Goal: Information Seeking & Learning: Find specific fact

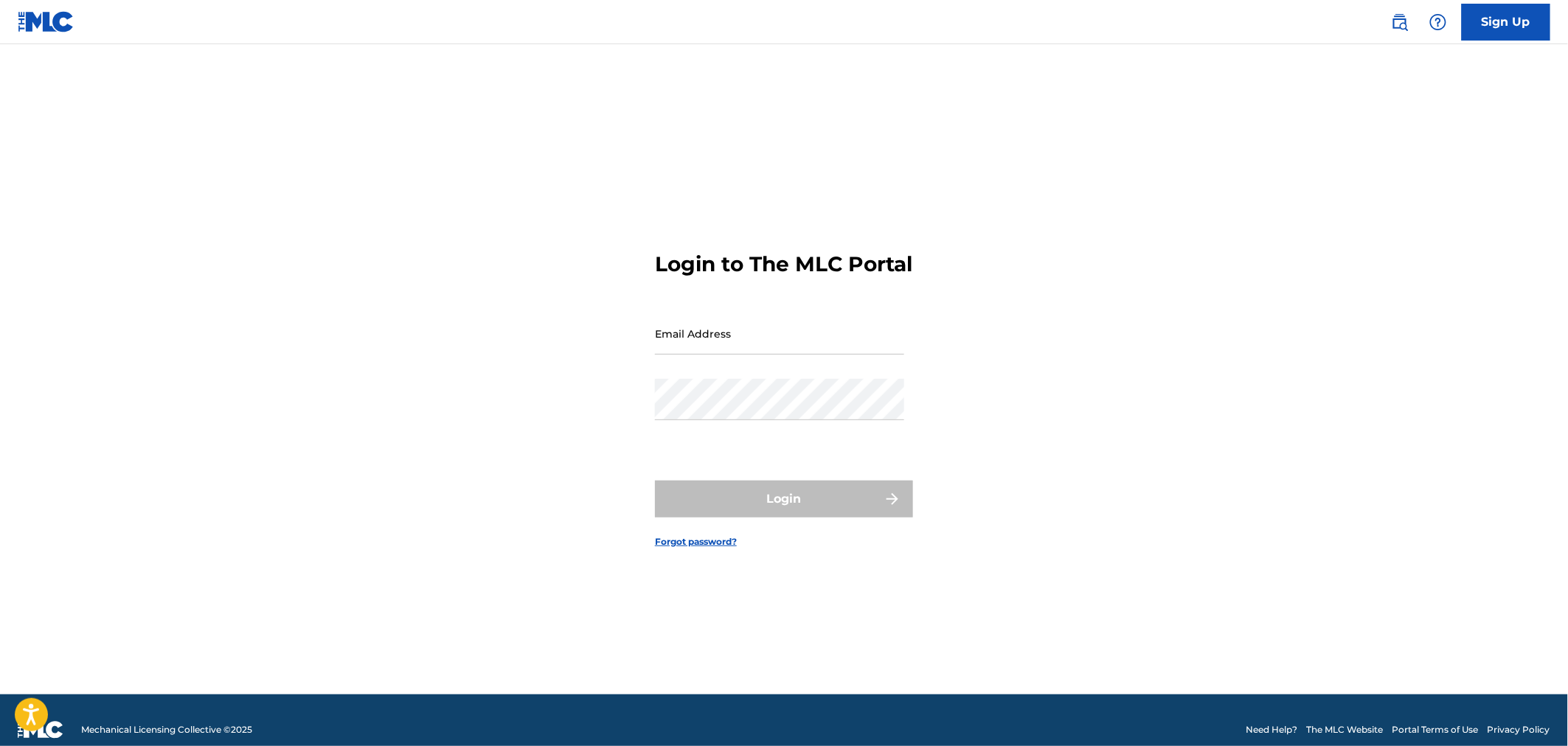
click at [716, 319] on form "Login to The MLC Portal Email Address Password Login Forgot password?" at bounding box center [784, 388] width 259 height 614
click at [730, 346] on input "Email Address" at bounding box center [779, 334] width 249 height 42
type input "[PERSON_NAME][EMAIL_ADDRESS][DOMAIN_NAME]"
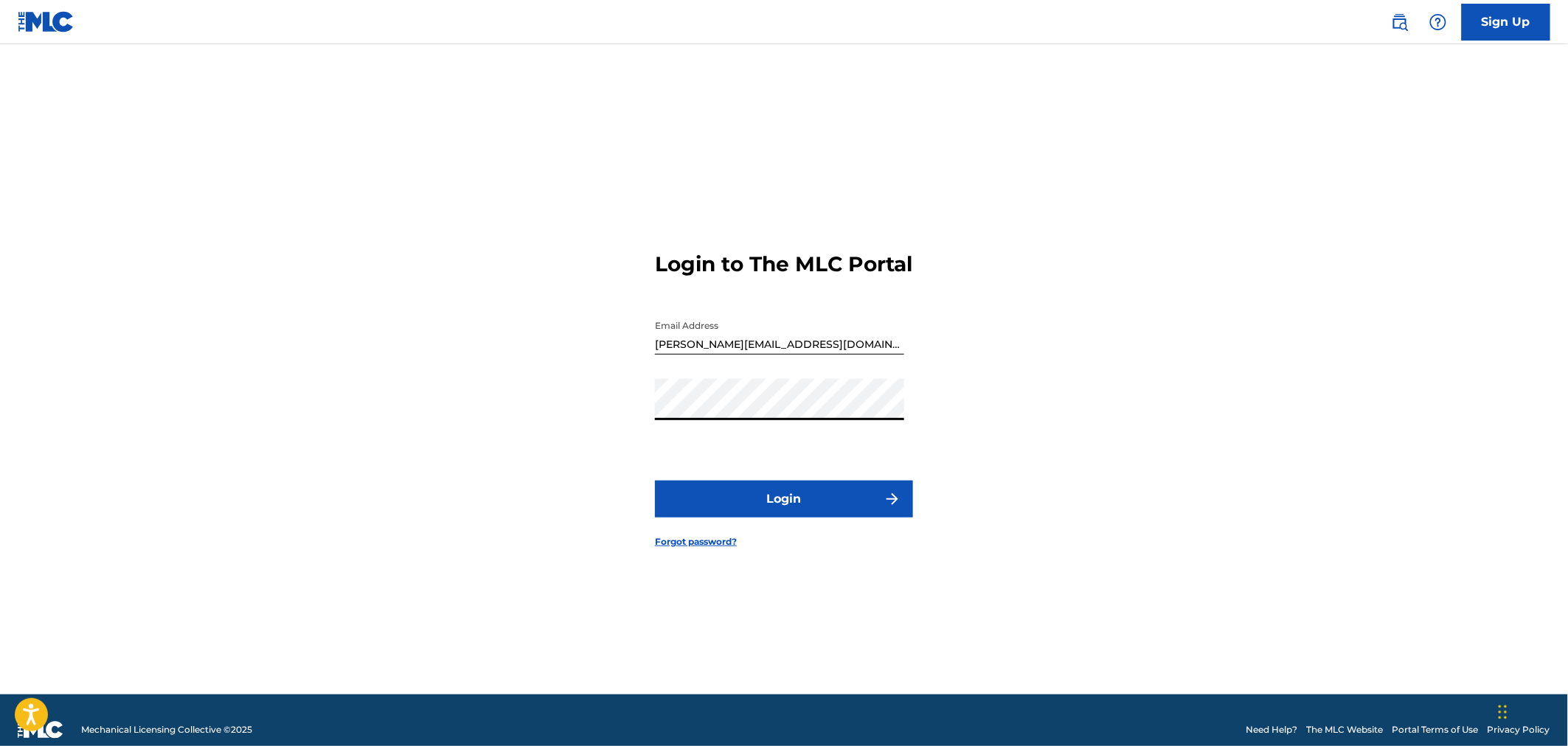
click at [808, 506] on button "Login" at bounding box center [784, 499] width 259 height 37
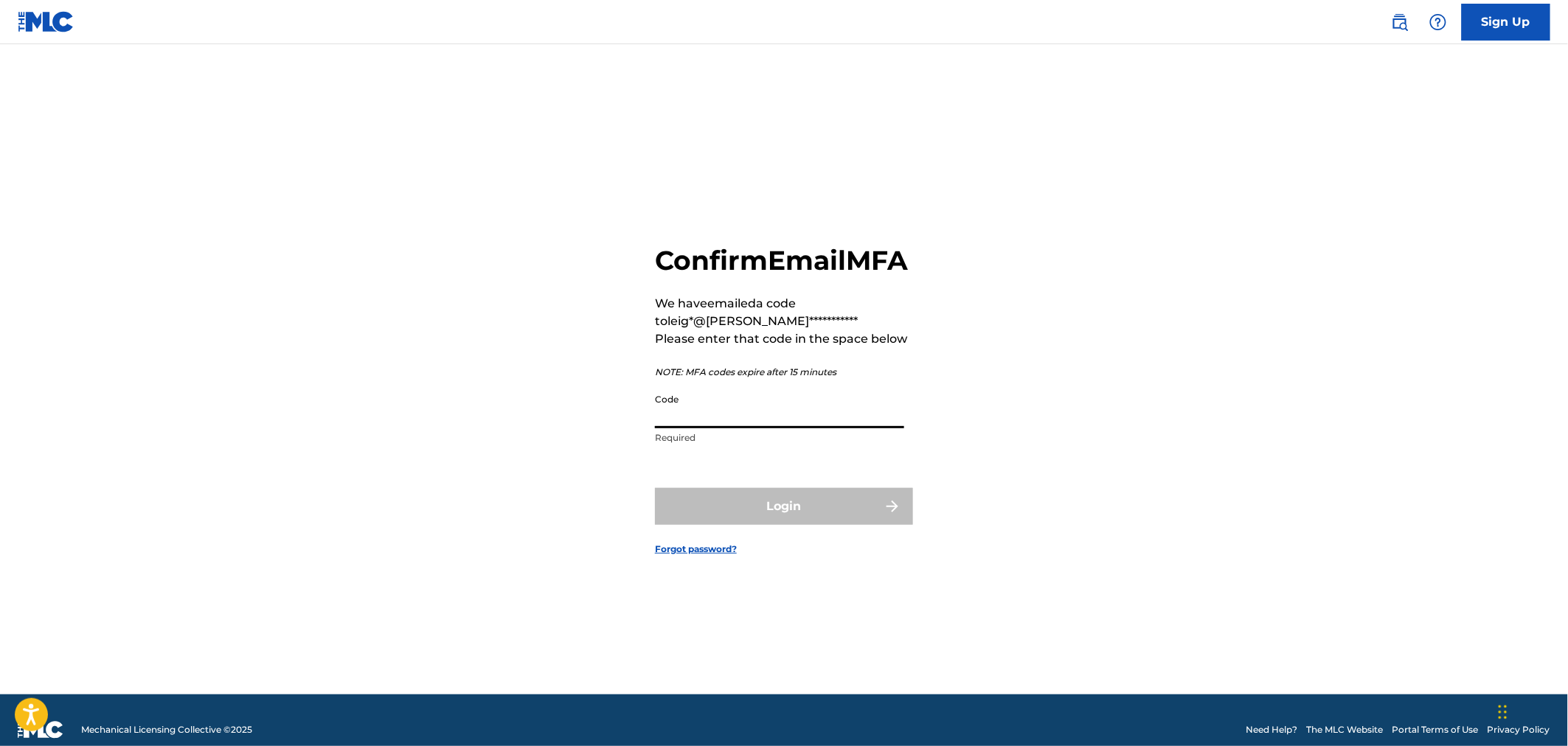
paste input "353702"
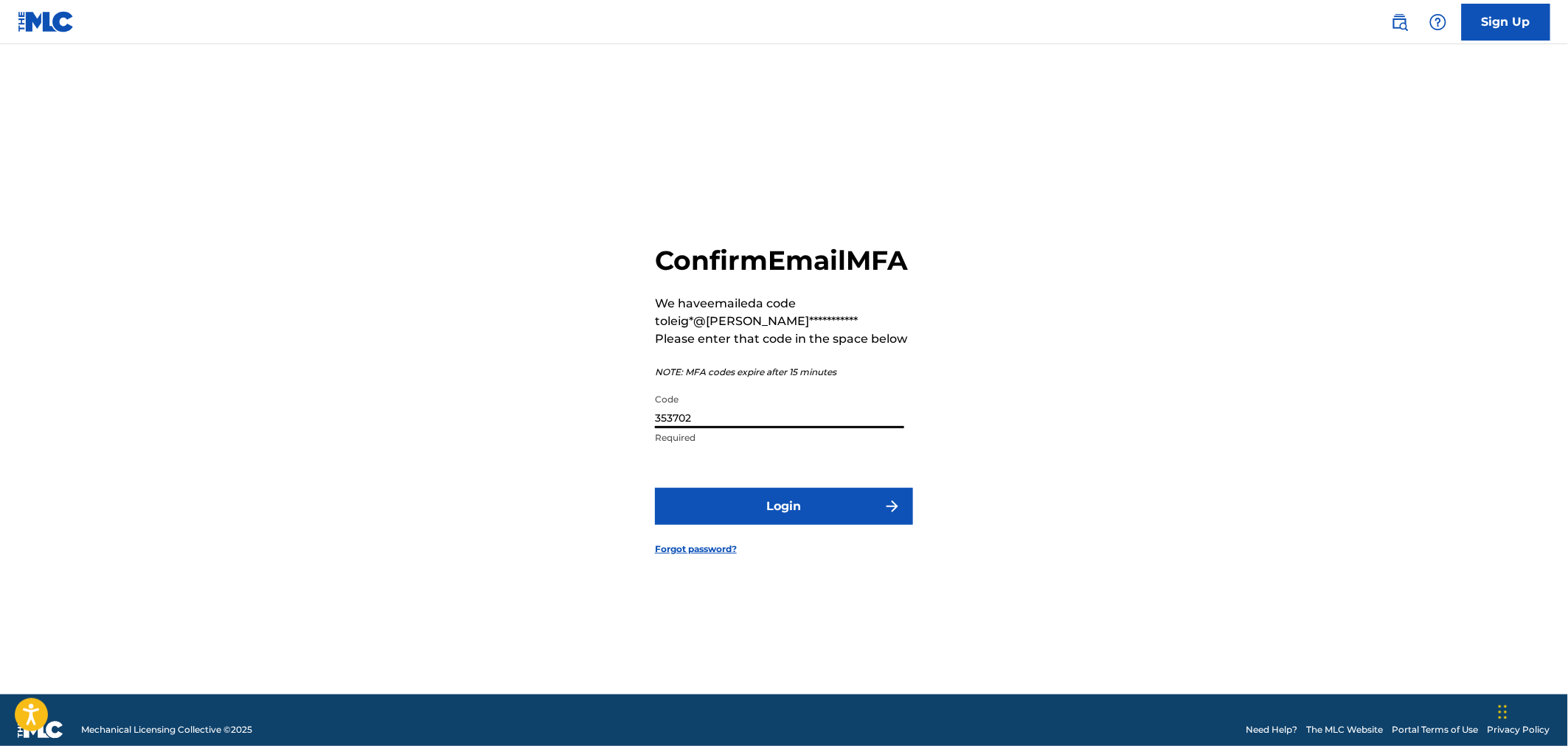
type input "353702"
click at [780, 525] on button "Login" at bounding box center [784, 507] width 259 height 37
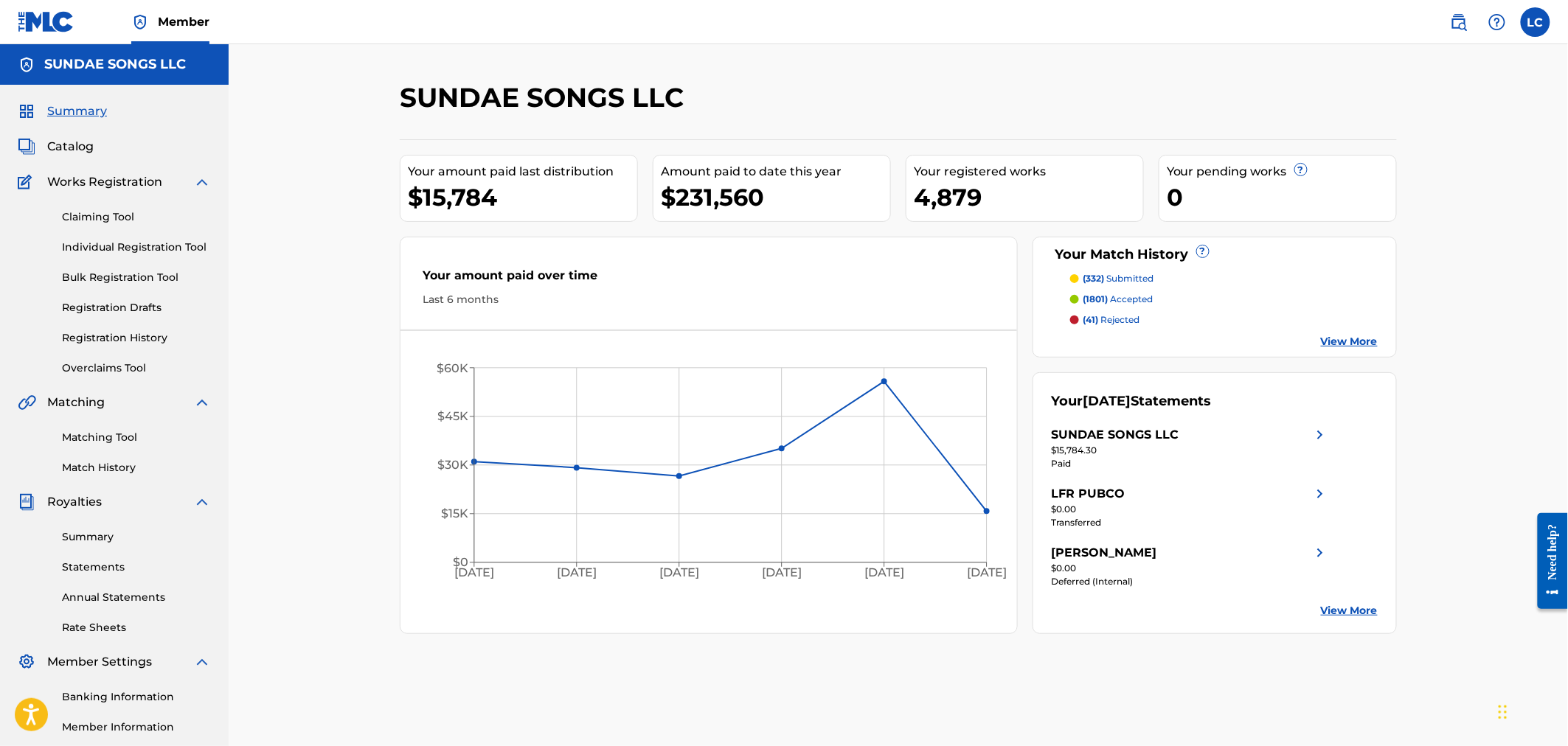
click at [1450, 13] on img at bounding box center [1458, 21] width 18 height 18
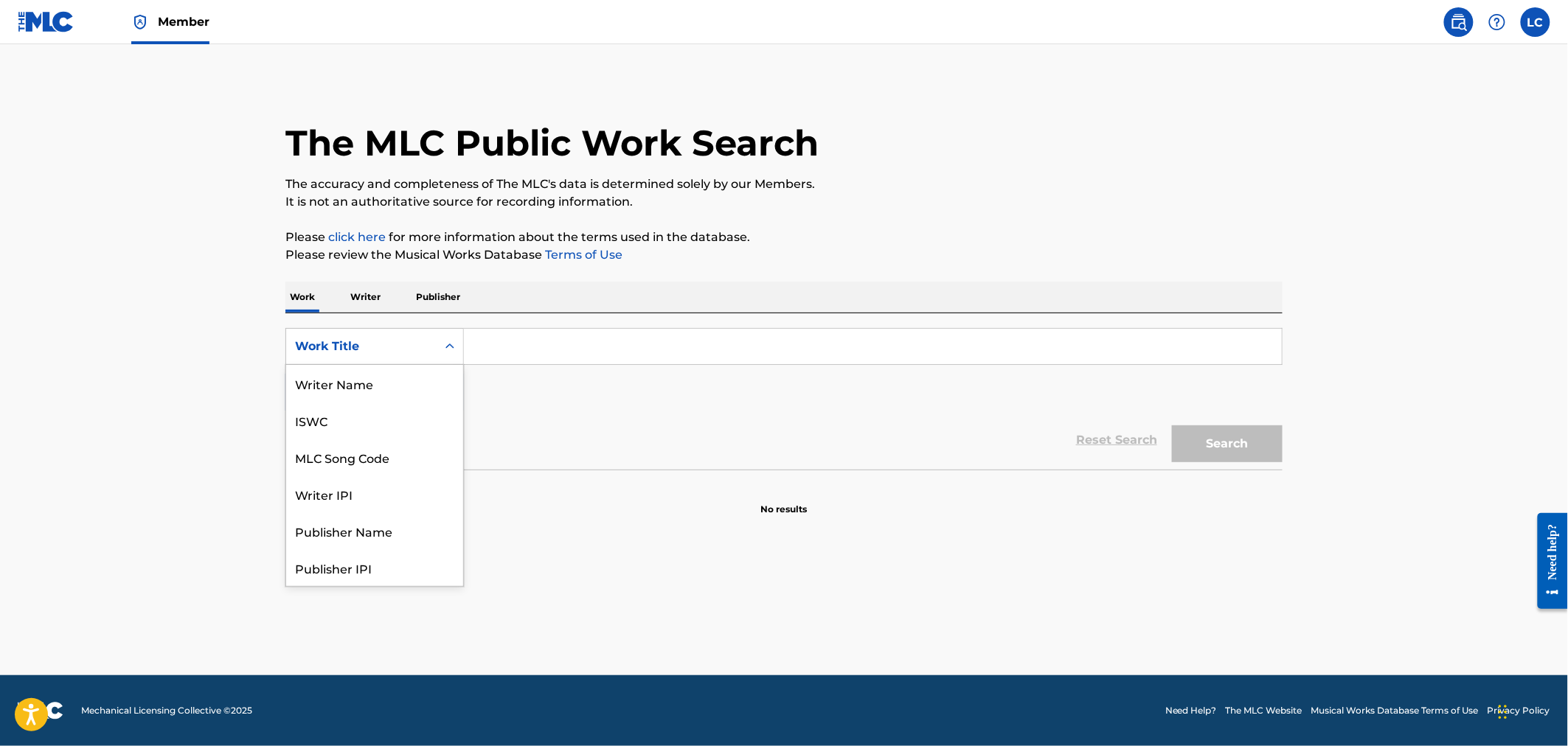
click at [424, 357] on div "Work Title" at bounding box center [361, 346] width 151 height 28
click at [415, 377] on div "MLC Song Code" at bounding box center [375, 383] width 177 height 37
paste input "353702"
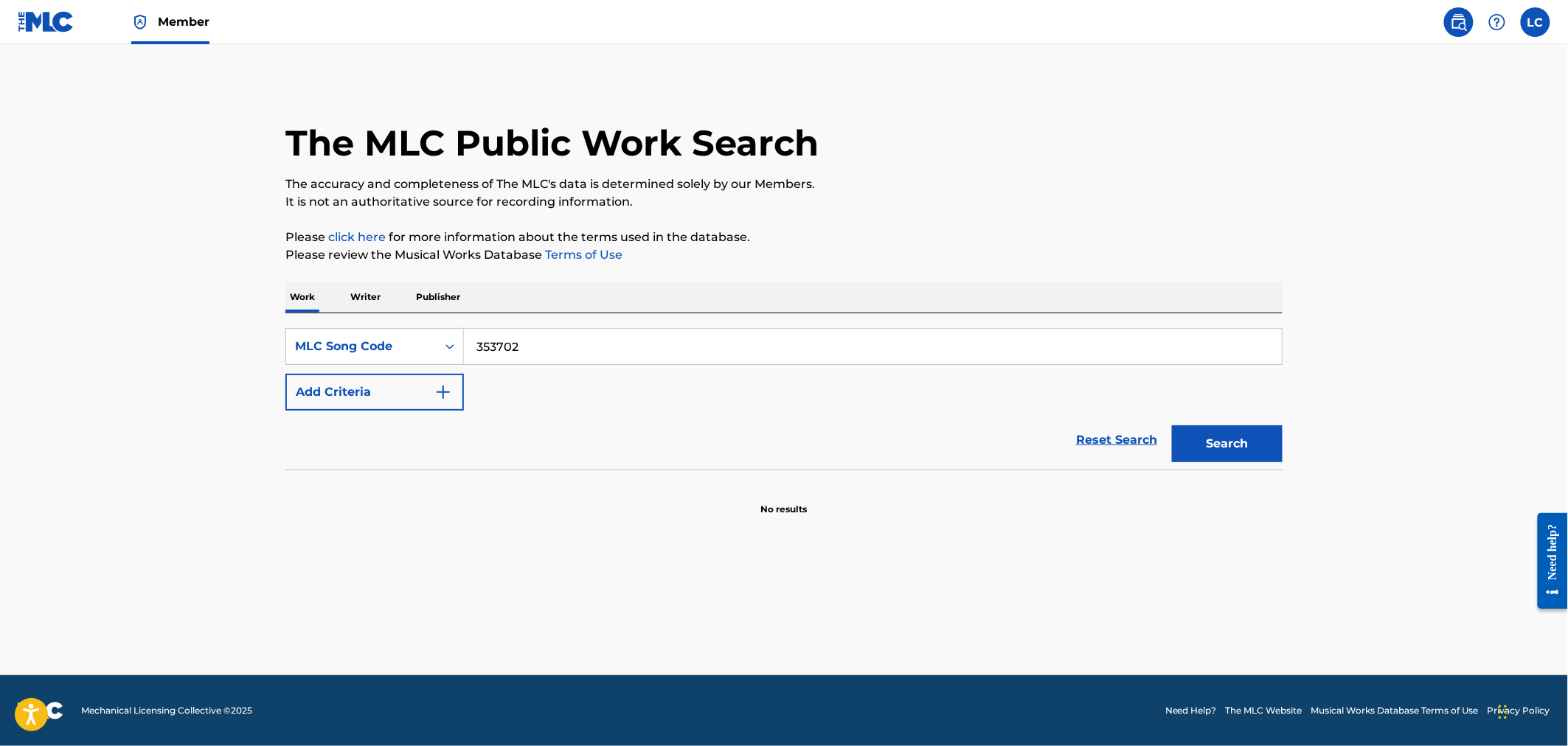
click at [1210, 446] on button "Search" at bounding box center [1227, 444] width 111 height 37
drag, startPoint x: 360, startPoint y: 355, endPoint x: 394, endPoint y: 354, distance: 34.0
click at [369, 355] on div "MLC Song Code" at bounding box center [361, 346] width 151 height 28
click at [512, 347] on input "353702" at bounding box center [873, 346] width 818 height 35
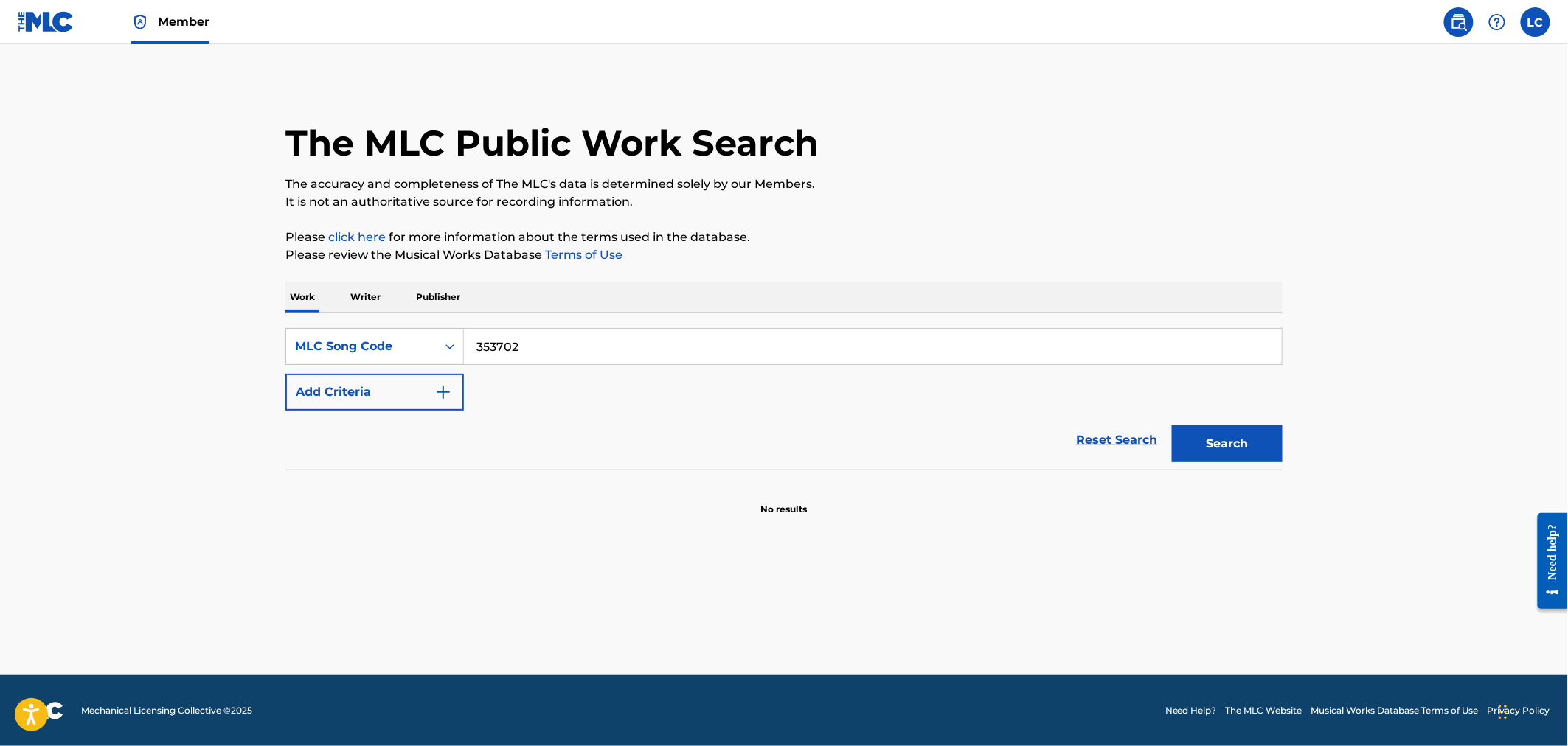
paste input "P4597V"
click at [1203, 432] on button "Search" at bounding box center [1227, 444] width 111 height 37
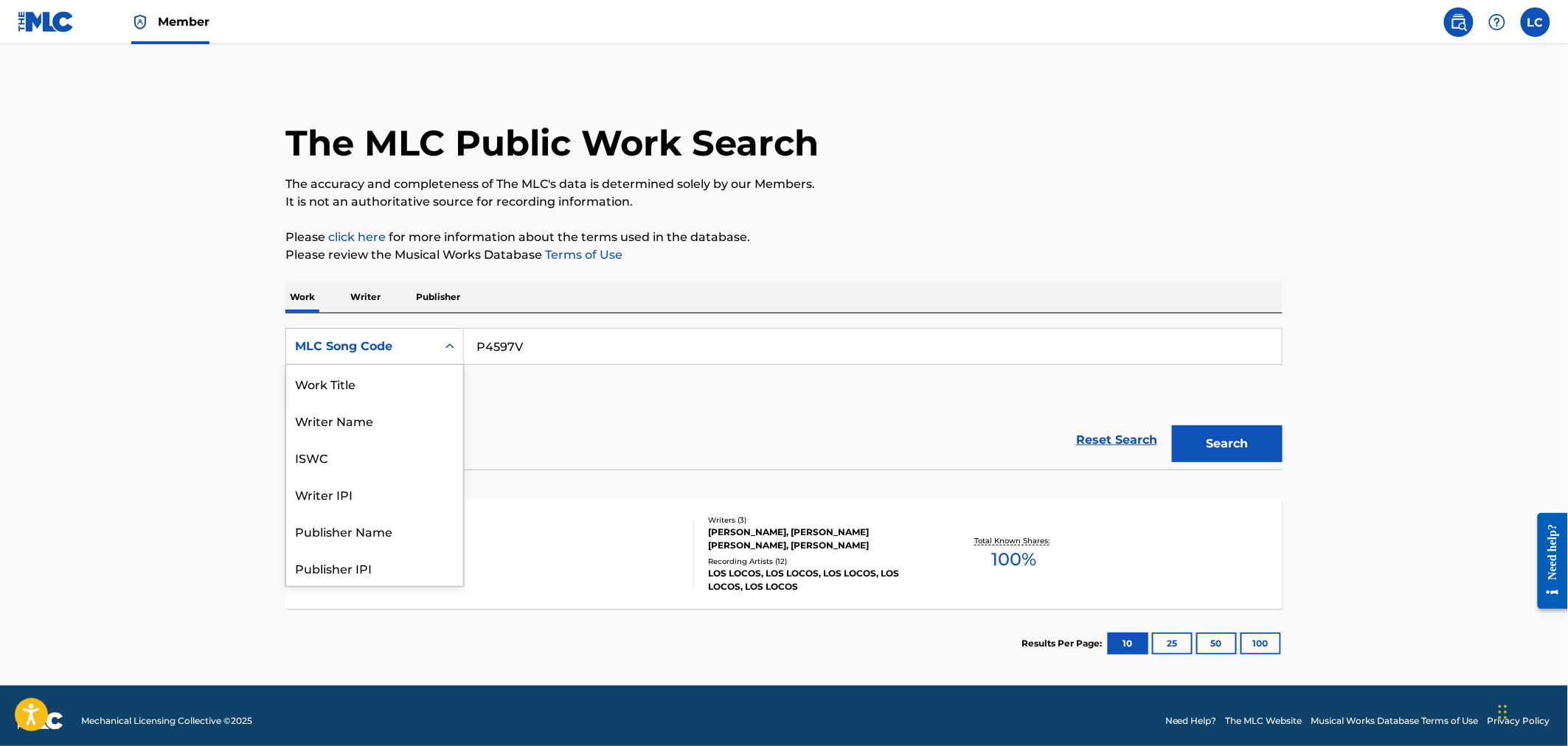
click at [375, 352] on div "MLC Song Code" at bounding box center [361, 346] width 133 height 18
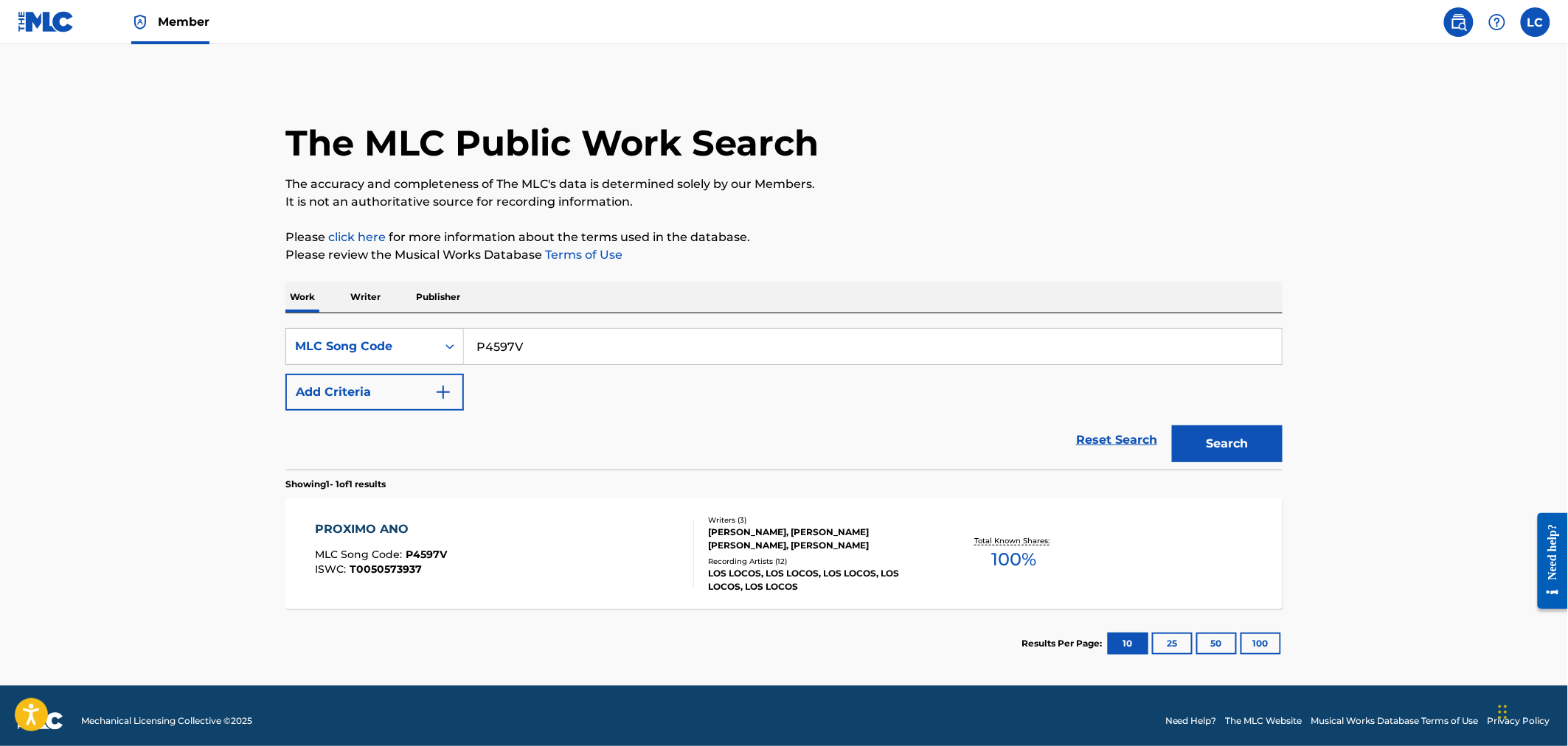
click at [523, 328] on div "P4597V" at bounding box center [873, 346] width 819 height 37
click at [533, 342] on input "P4597V" at bounding box center [873, 346] width 818 height 35
paste input "O09685"
type input "O09685"
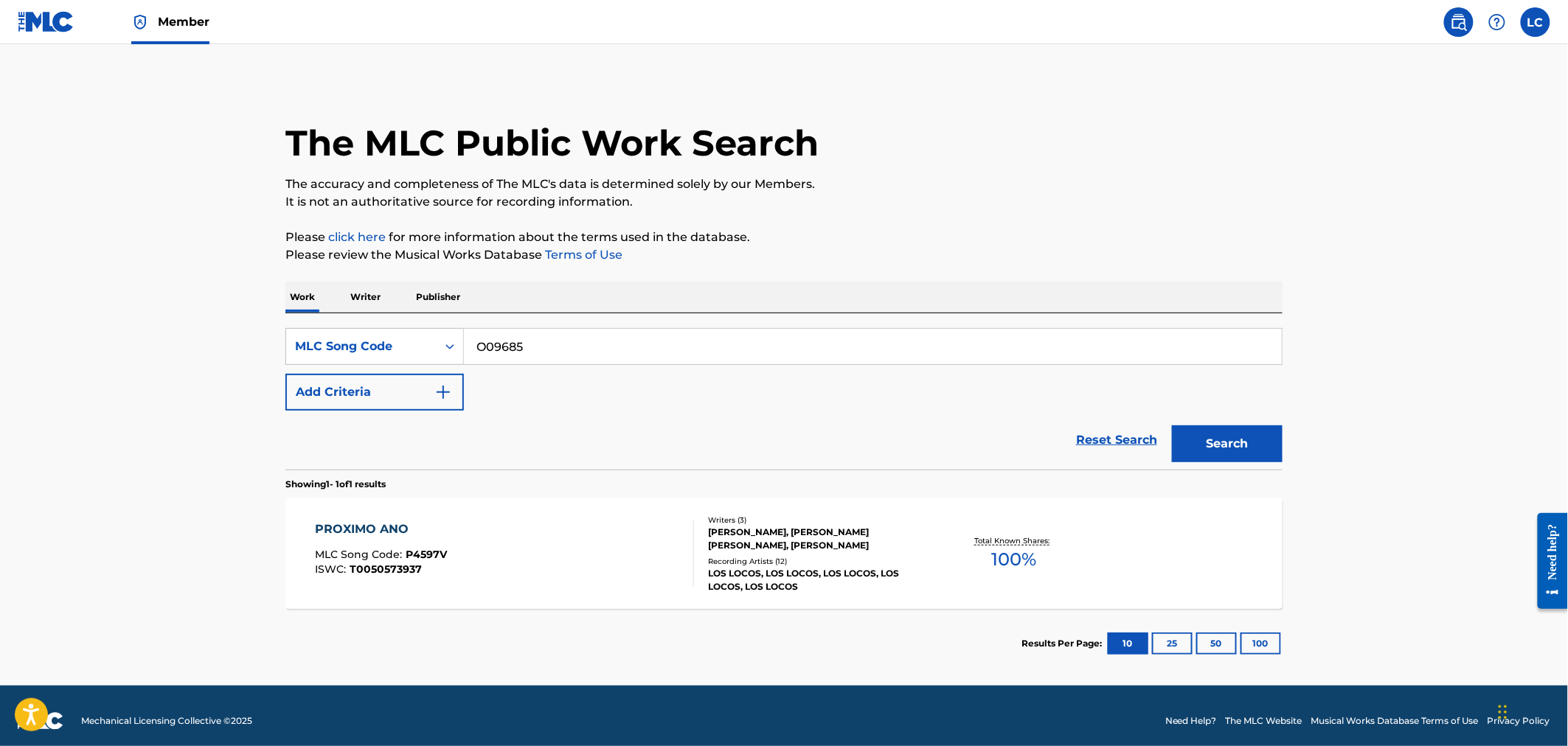
click at [1265, 458] on button "Search" at bounding box center [1227, 444] width 111 height 37
click at [633, 536] on div "ONE NIGHT STAND MLC Song Code : O09685 ISWC :" at bounding box center [505, 554] width 380 height 66
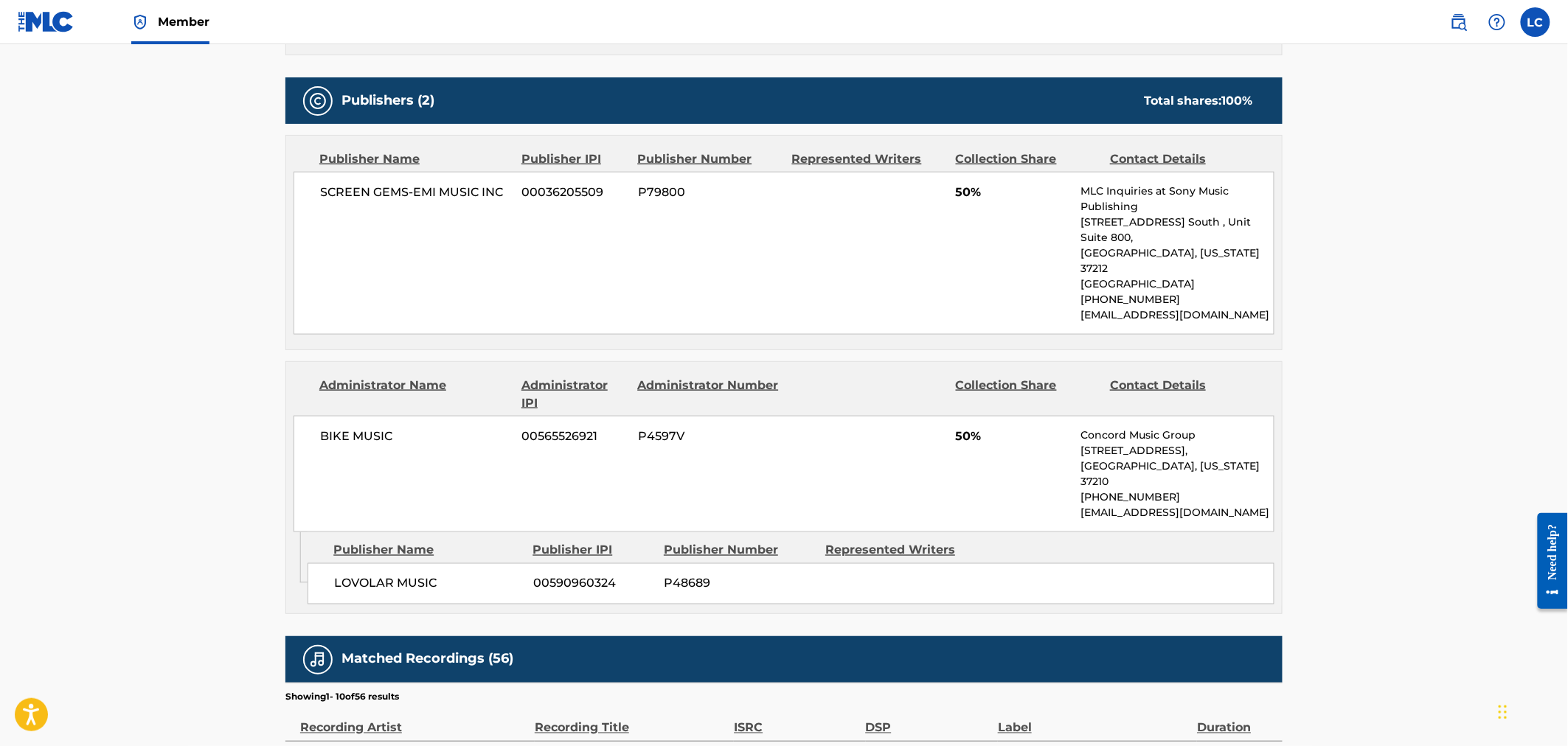
scroll to position [655, 0]
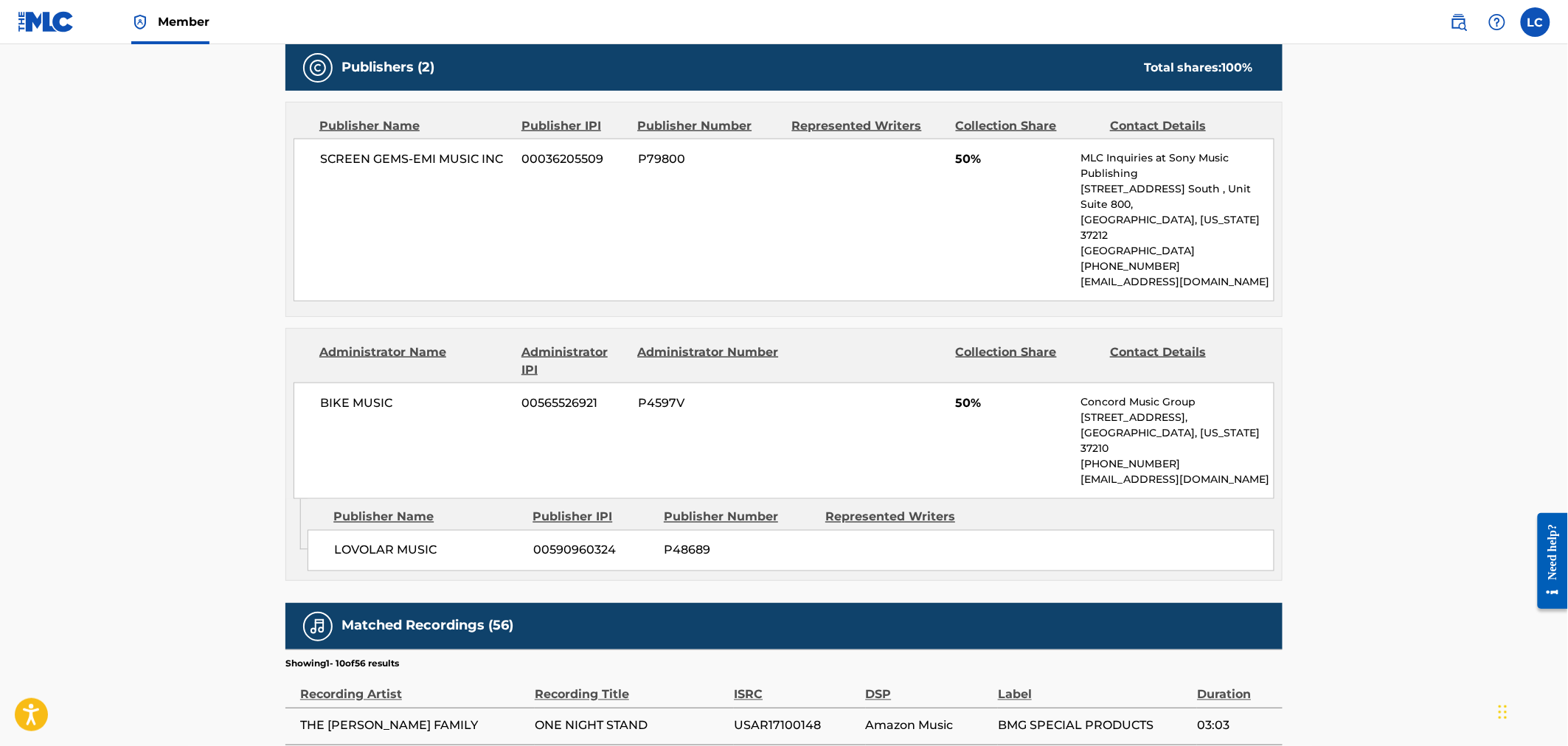
click at [657, 394] on span "P4597V" at bounding box center [709, 403] width 143 height 18
copy span "P4597V"
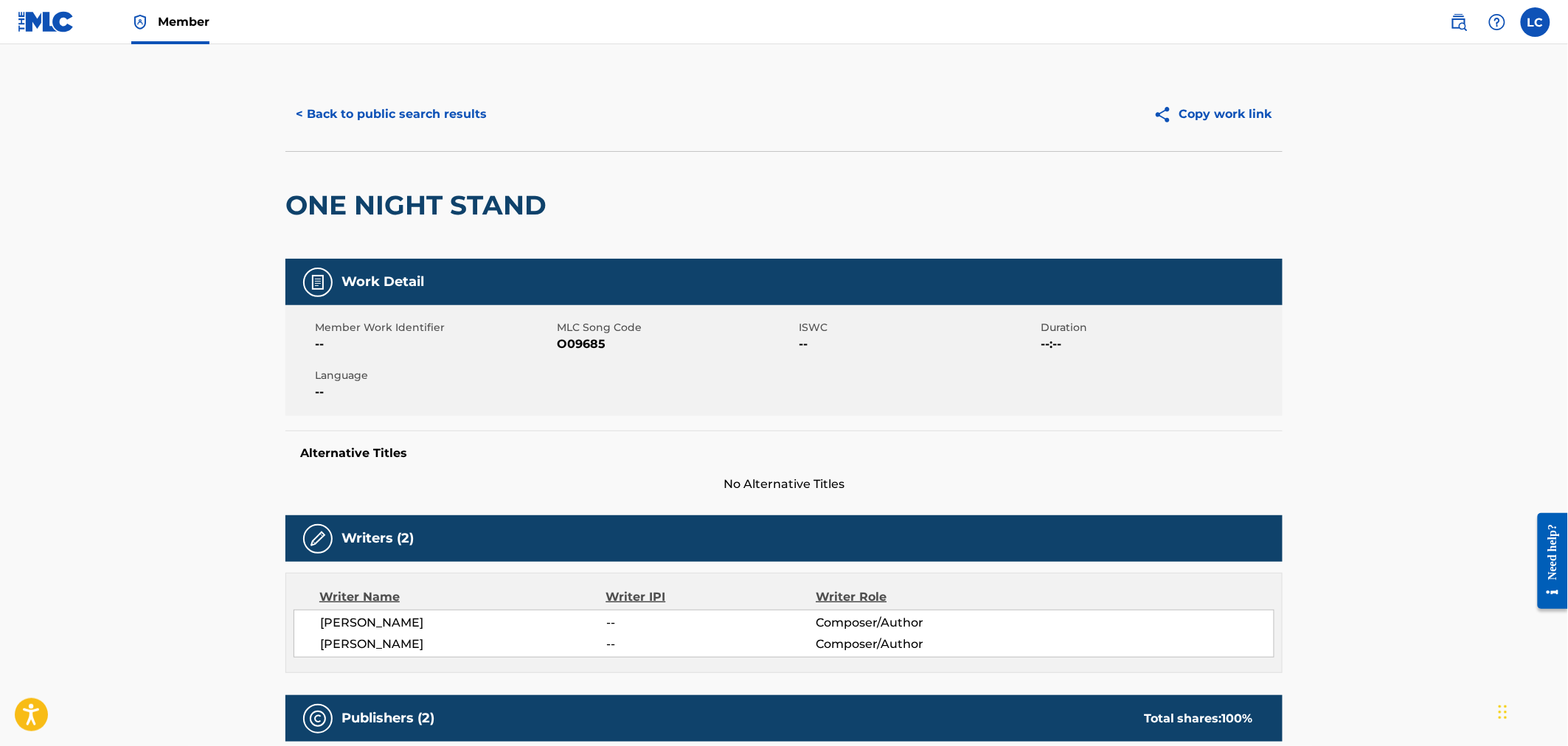
scroll to position [0, 0]
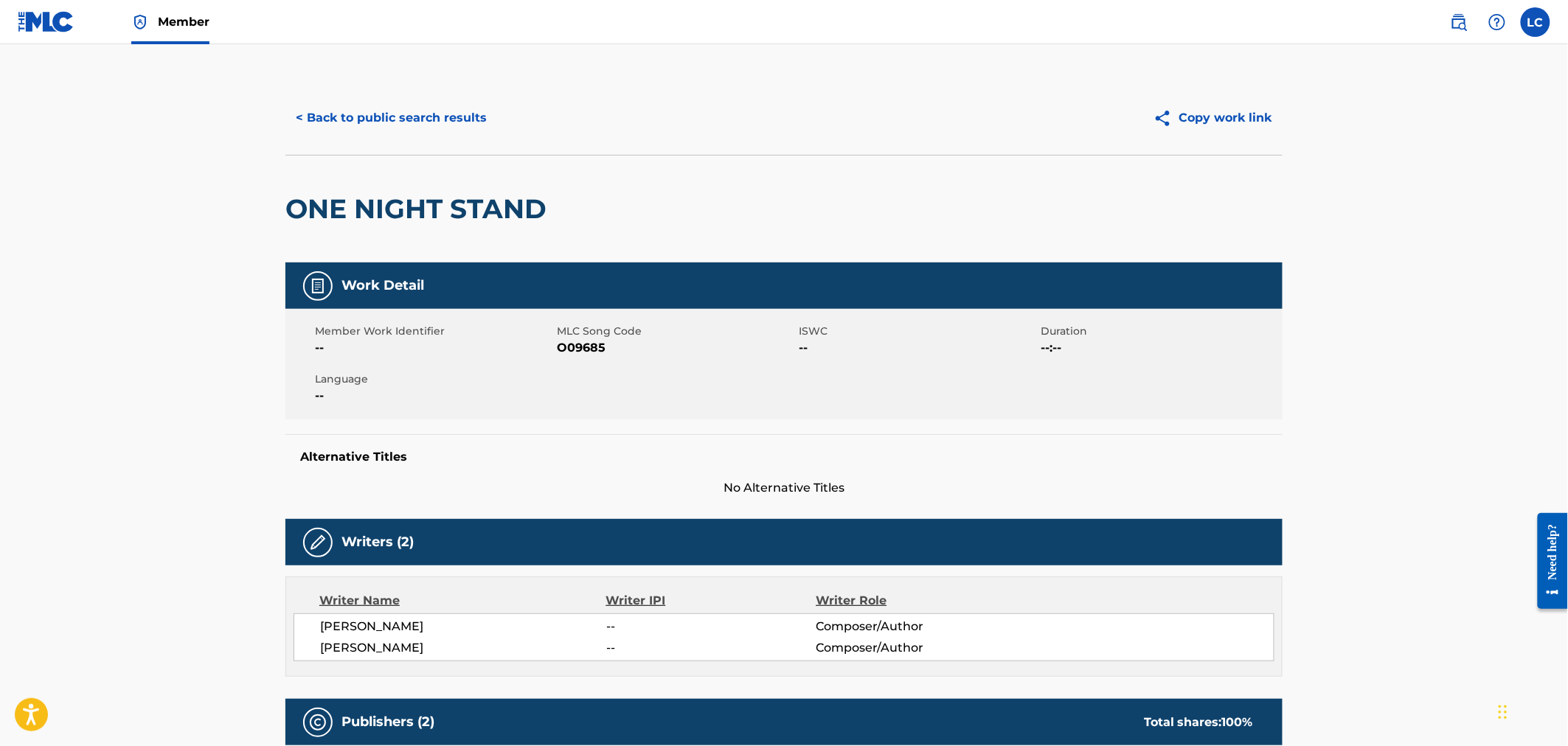
click at [338, 129] on button "< Back to public search results" at bounding box center [391, 118] width 211 height 37
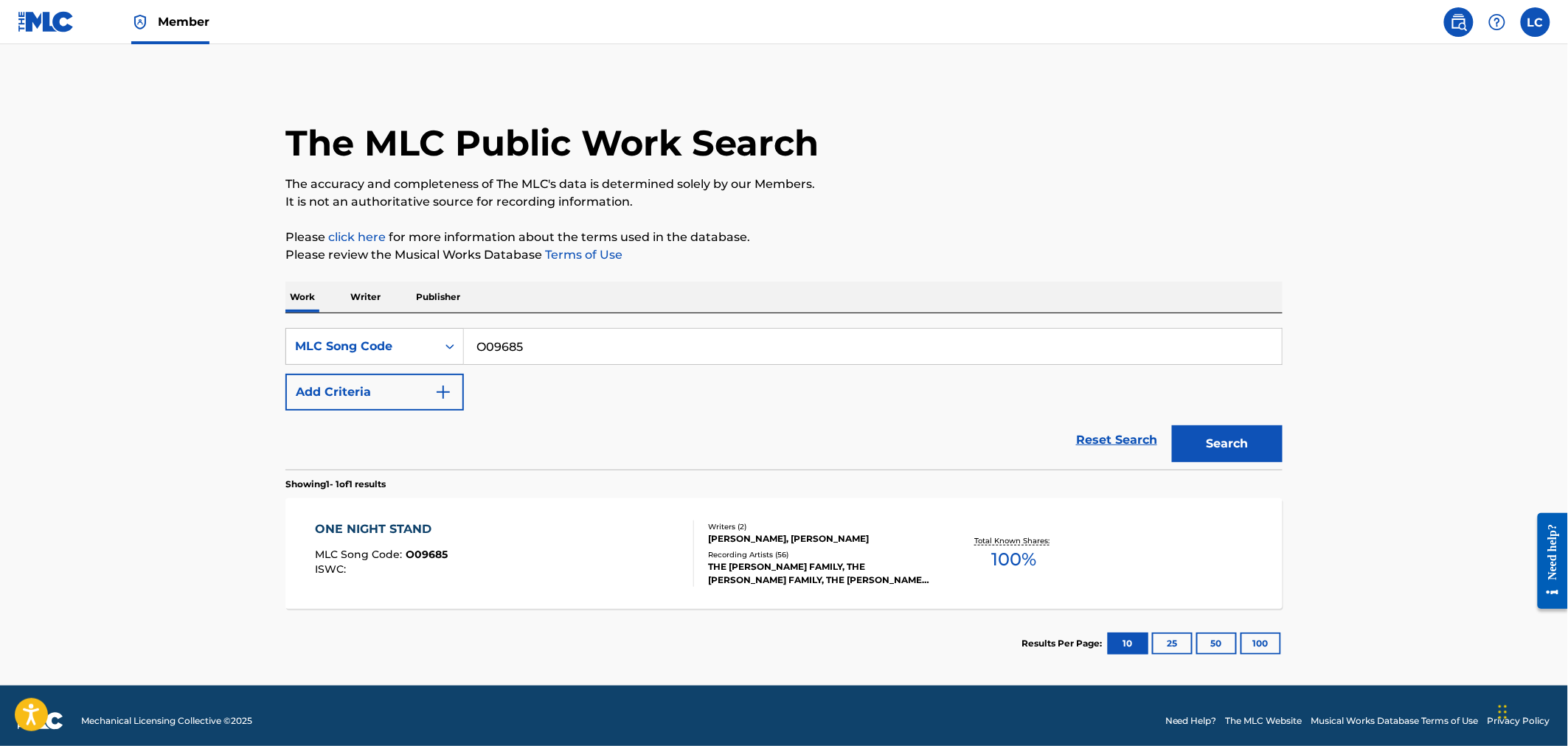
click at [498, 339] on input "O09685" at bounding box center [873, 346] width 818 height 35
paste input "B6568N"
type input "B6568N"
click at [1259, 451] on button "Search" at bounding box center [1227, 444] width 111 height 37
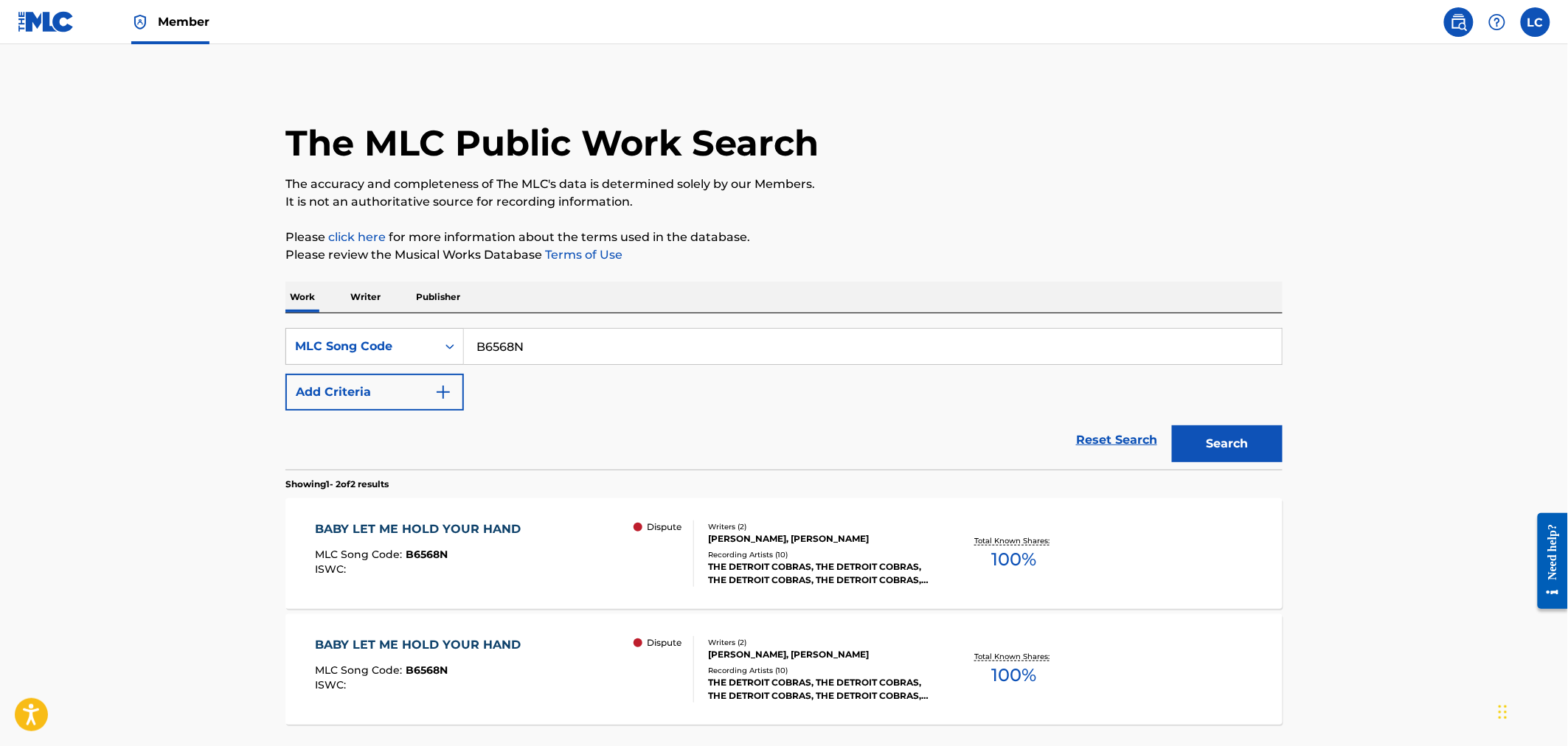
click at [871, 572] on div "THE DETROIT COBRAS, THE DETROIT COBRAS, THE DETROIT COBRAS, THE DETROIT COBRAS,…" at bounding box center [819, 573] width 223 height 27
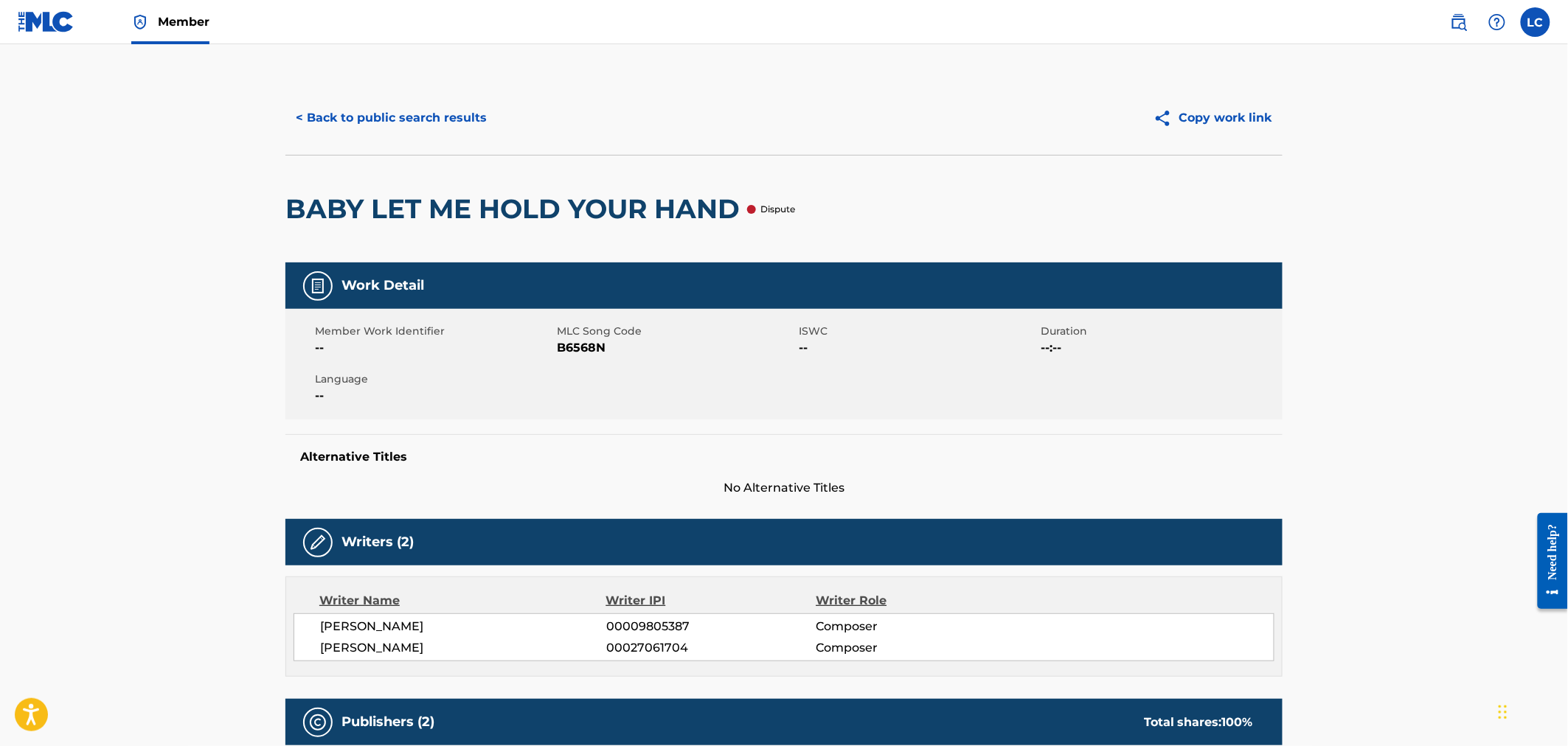
click at [386, 106] on button "< Back to public search results" at bounding box center [391, 118] width 211 height 37
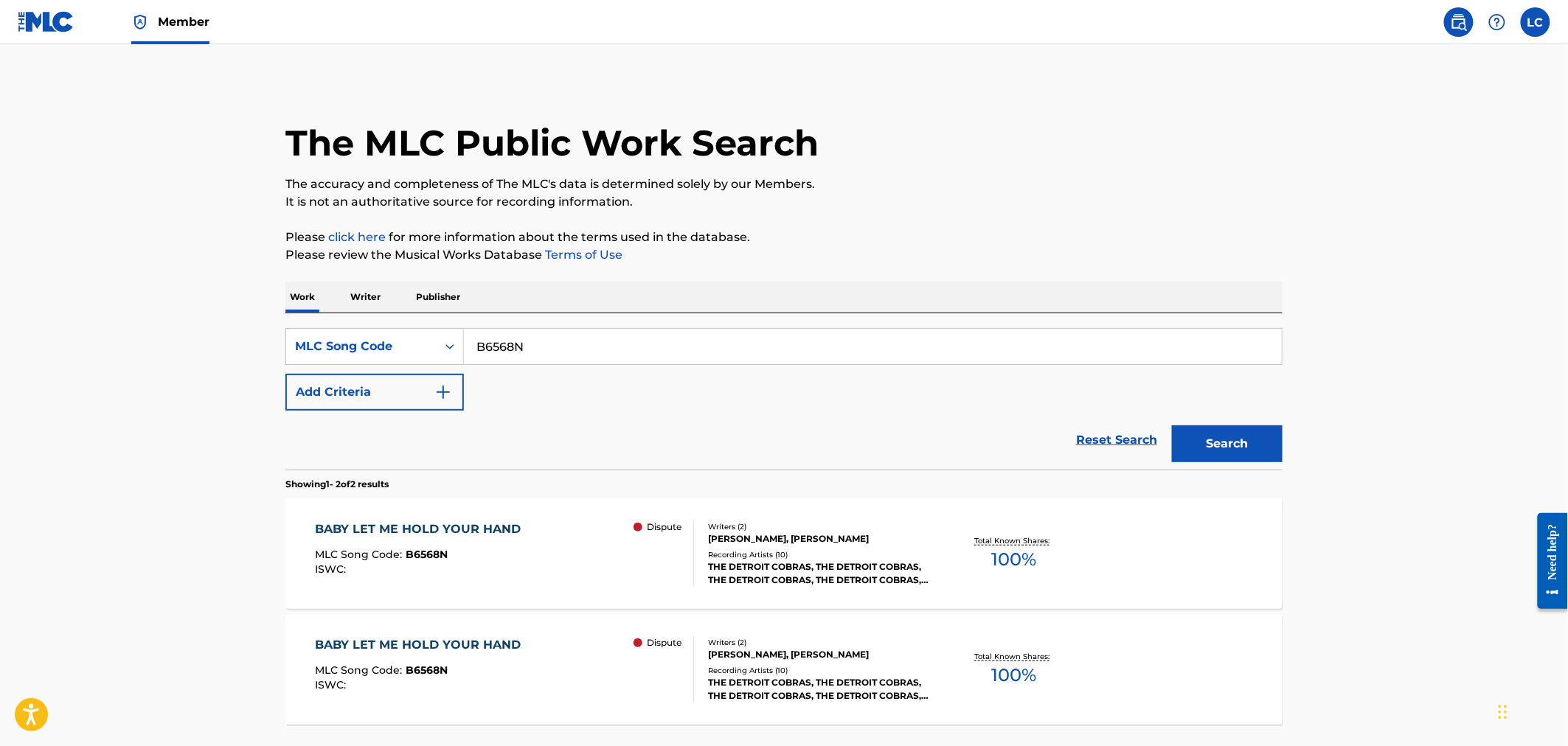
click at [554, 345] on input "B6568N" at bounding box center [873, 346] width 818 height 35
paste input "I00872"
type input "I00872"
click at [1260, 450] on button "Search" at bounding box center [1227, 444] width 111 height 37
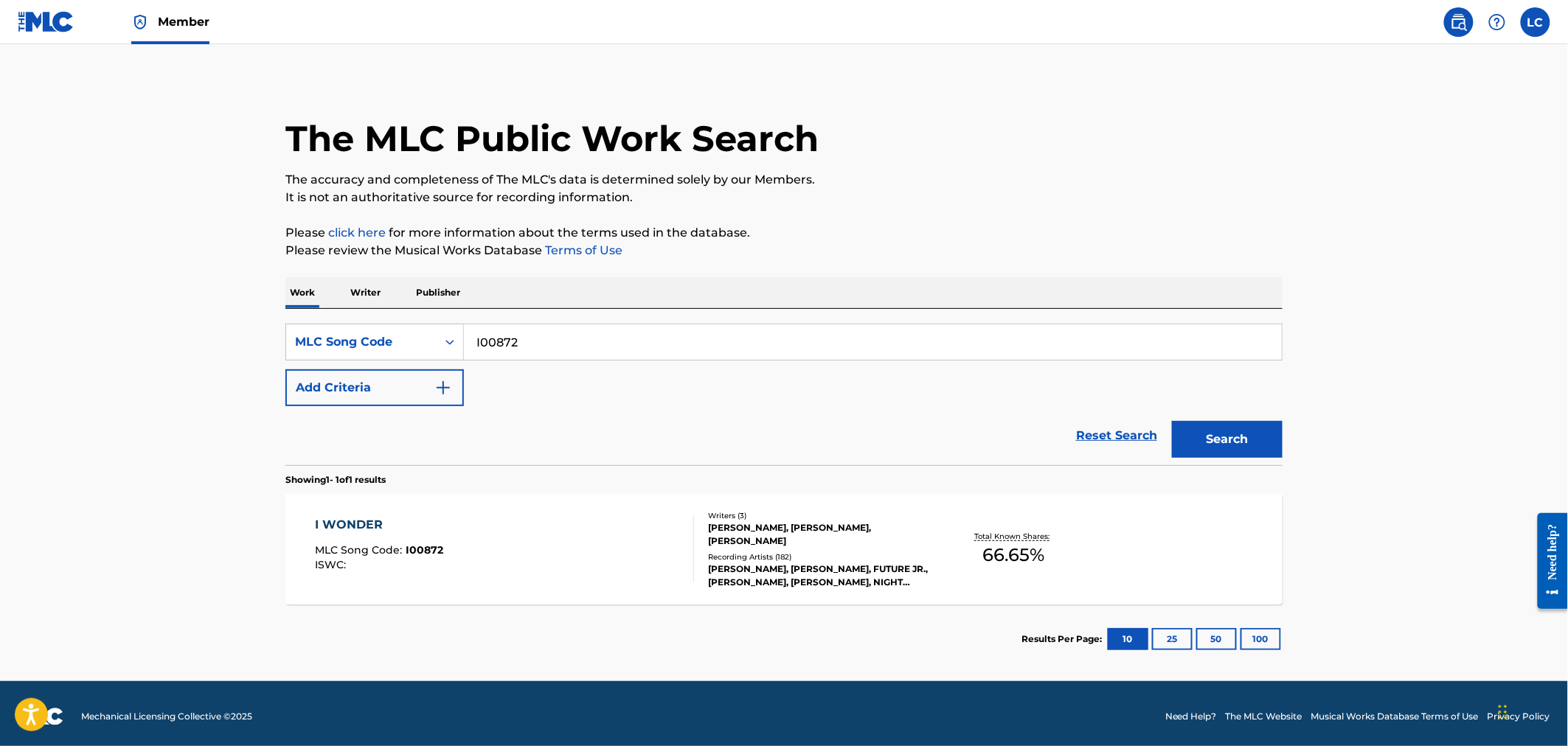
scroll to position [10, 0]
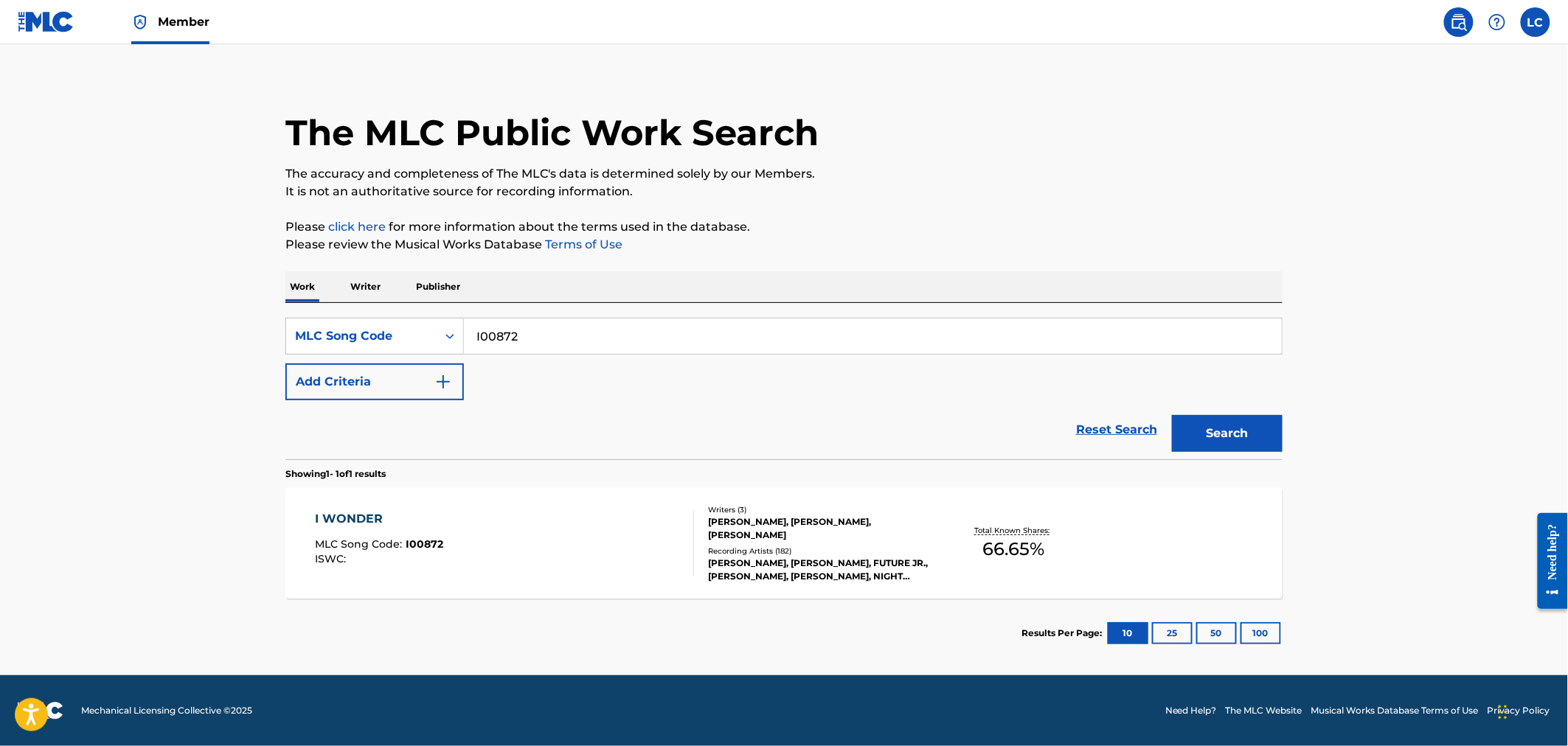
click at [899, 522] on div "[PERSON_NAME], [PERSON_NAME], [PERSON_NAME]" at bounding box center [819, 528] width 223 height 27
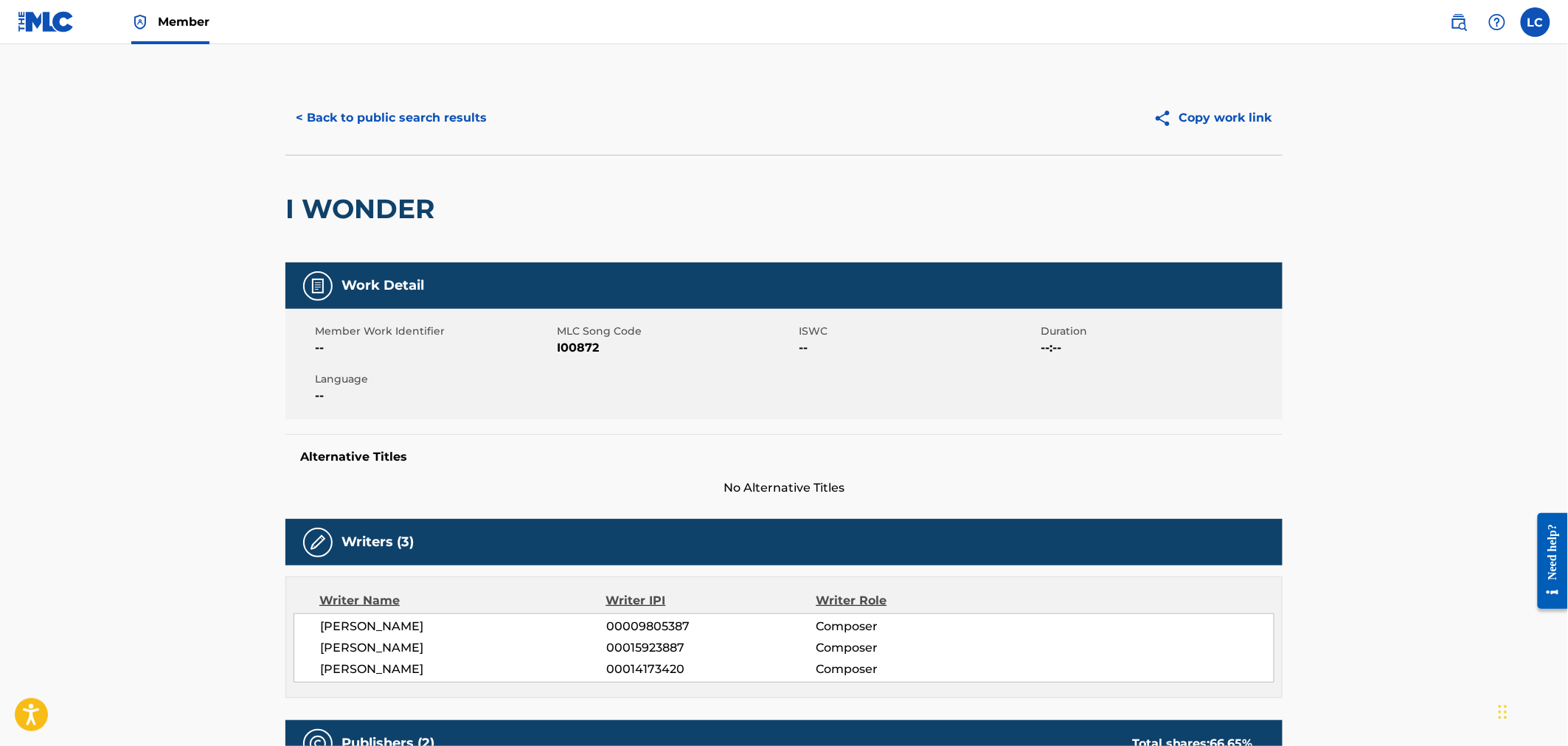
click at [320, 122] on button "< Back to public search results" at bounding box center [391, 118] width 211 height 37
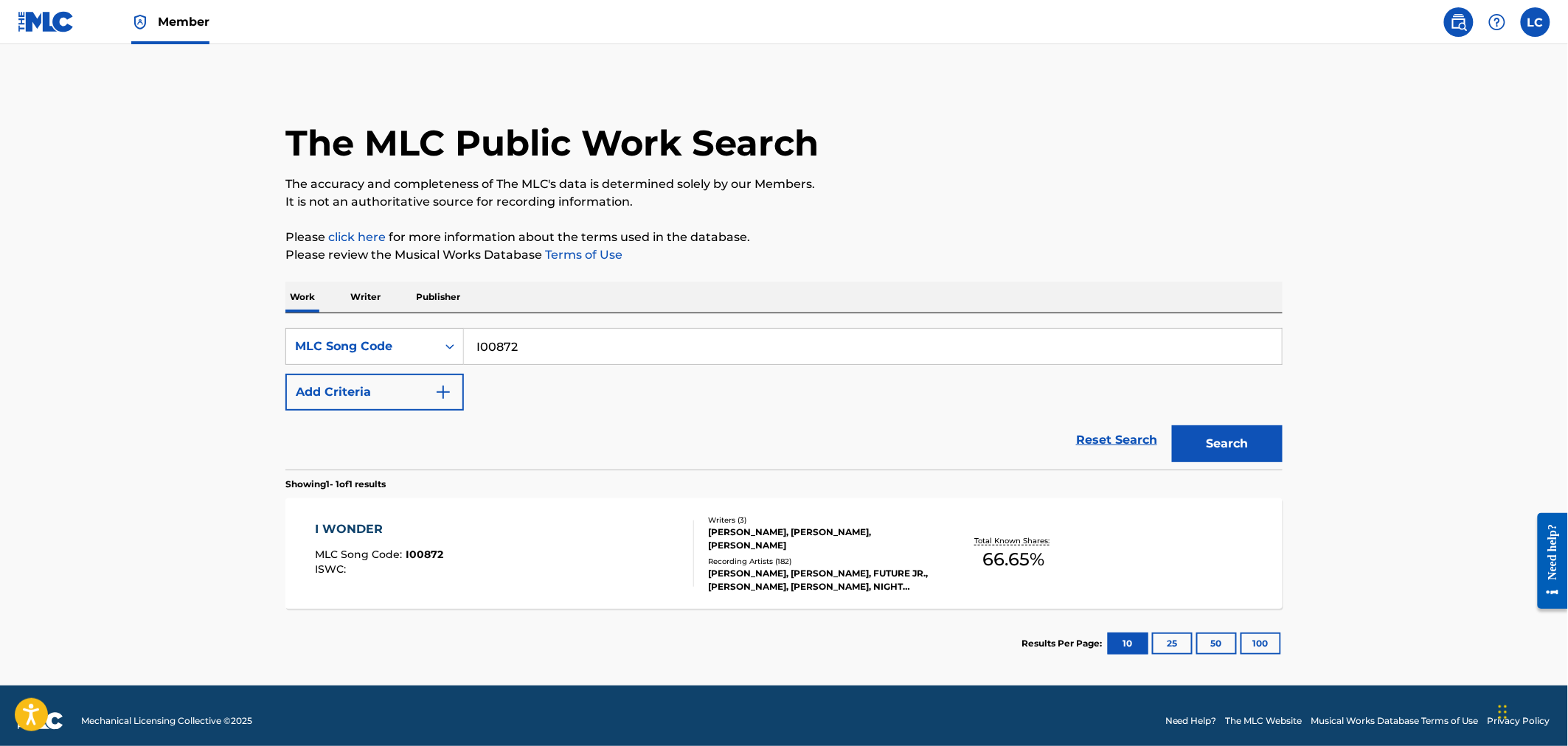
click at [522, 340] on input "I00872" at bounding box center [873, 346] width 818 height 35
paste input "K22035"
type input "K22035"
click at [1260, 452] on button "Search" at bounding box center [1227, 444] width 111 height 37
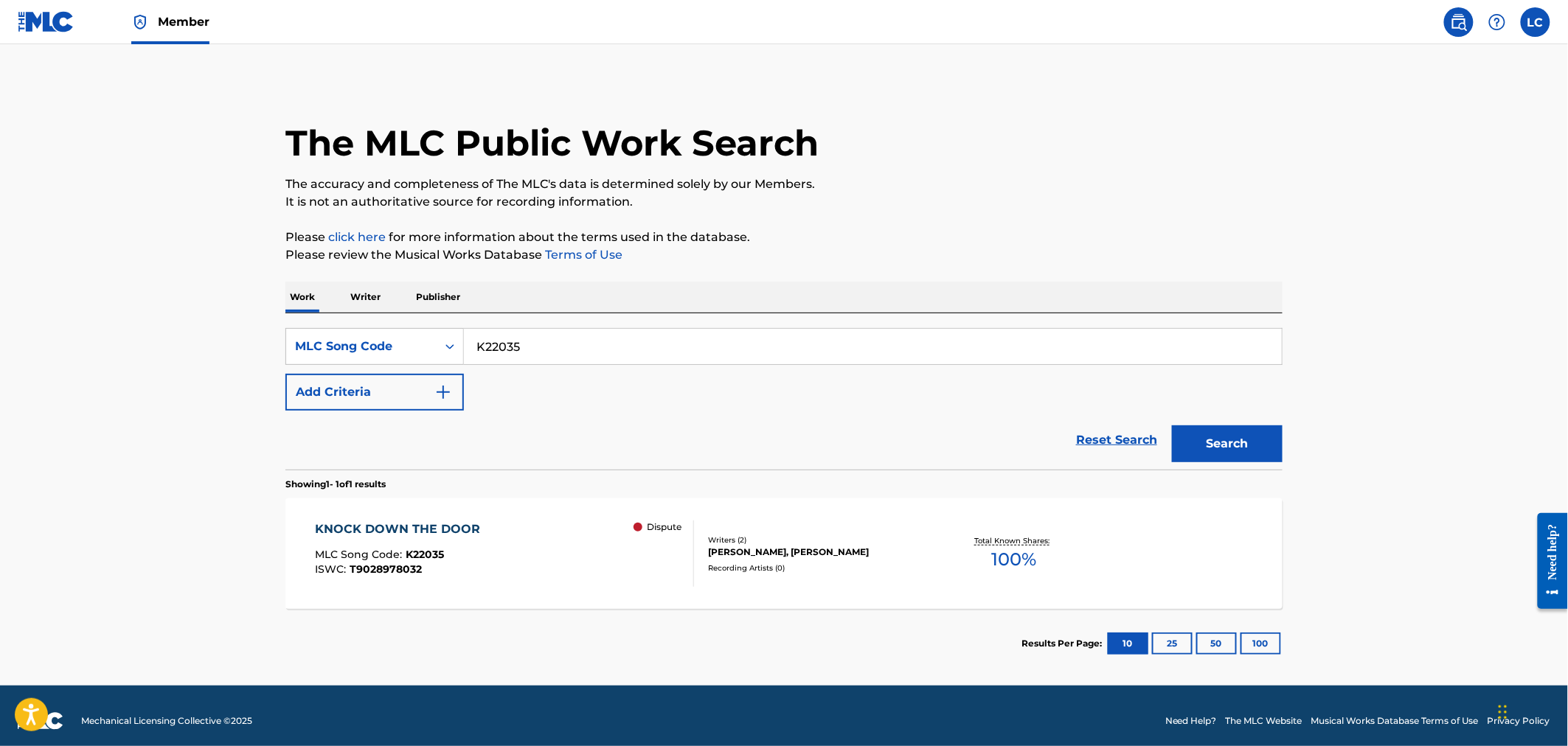
click at [790, 543] on div "Writers ( 2 )" at bounding box center [819, 540] width 223 height 11
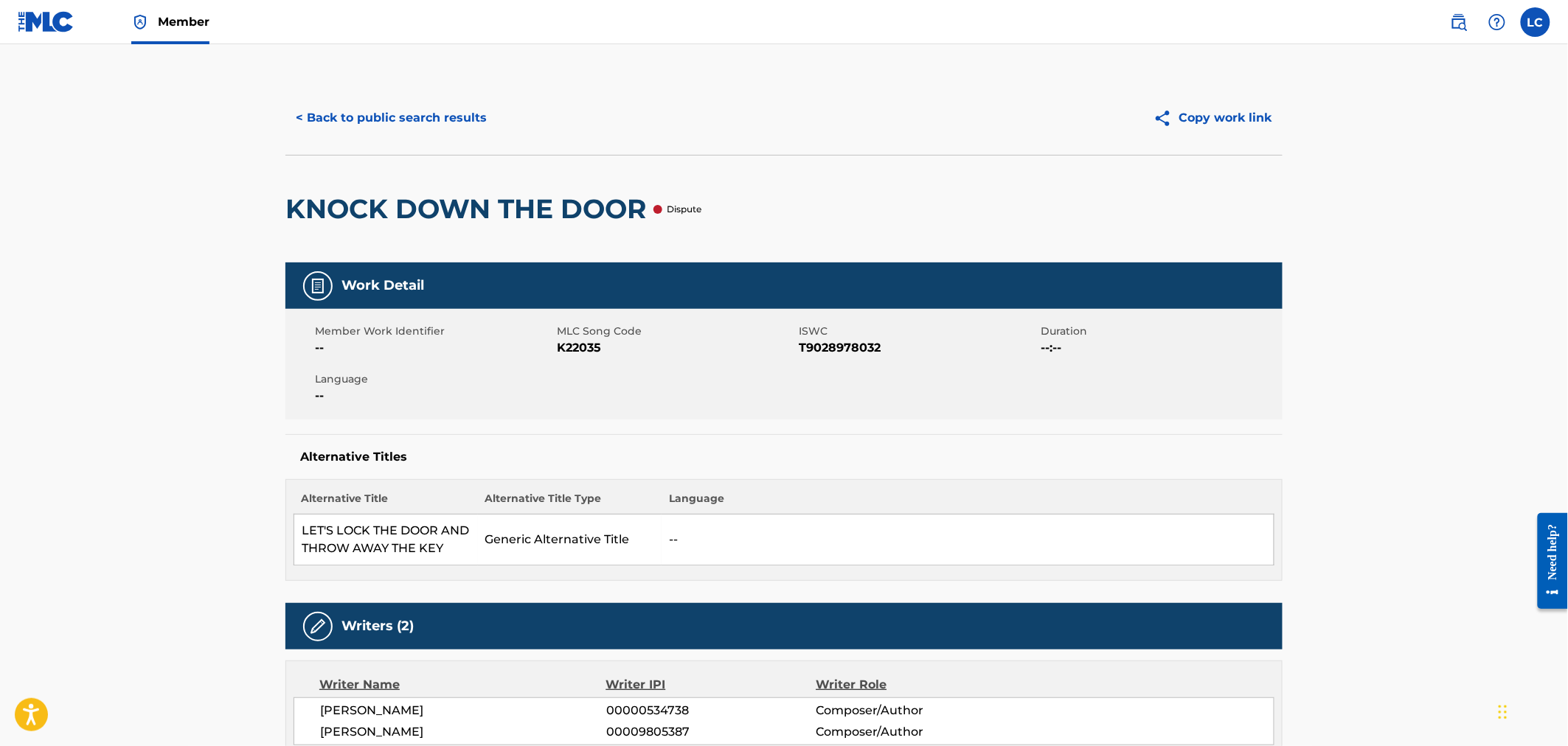
click at [386, 115] on button "< Back to public search results" at bounding box center [391, 118] width 211 height 37
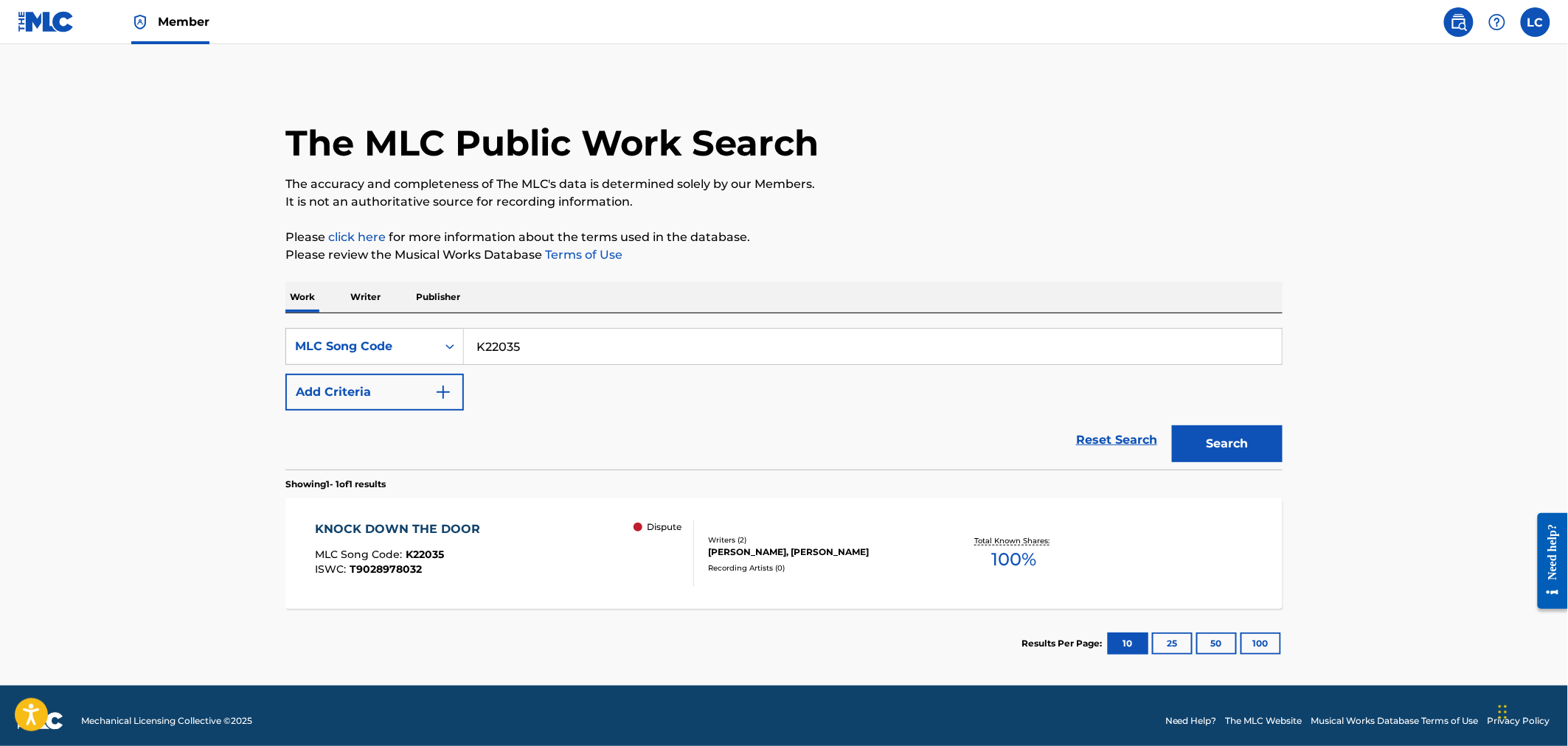
click at [549, 347] on input "K22035" at bounding box center [873, 346] width 818 height 35
paste input "O0968"
type input "O09685"
click at [1313, 438] on main "The MLC Public Work Search The accuracy and completeness of The MLC's data is d…" at bounding box center [784, 365] width 1568 height 642
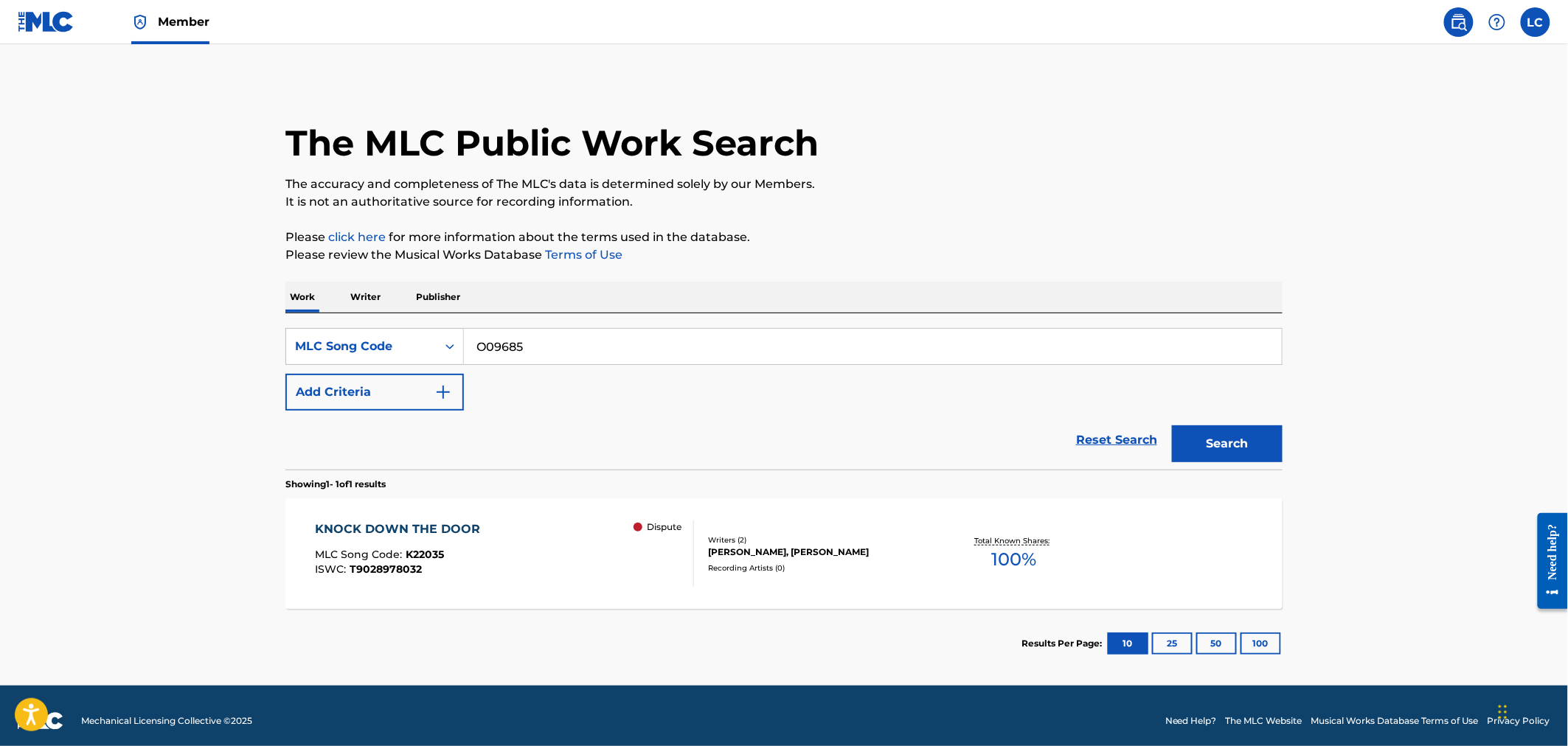
click at [1255, 445] on button "Search" at bounding box center [1227, 444] width 111 height 37
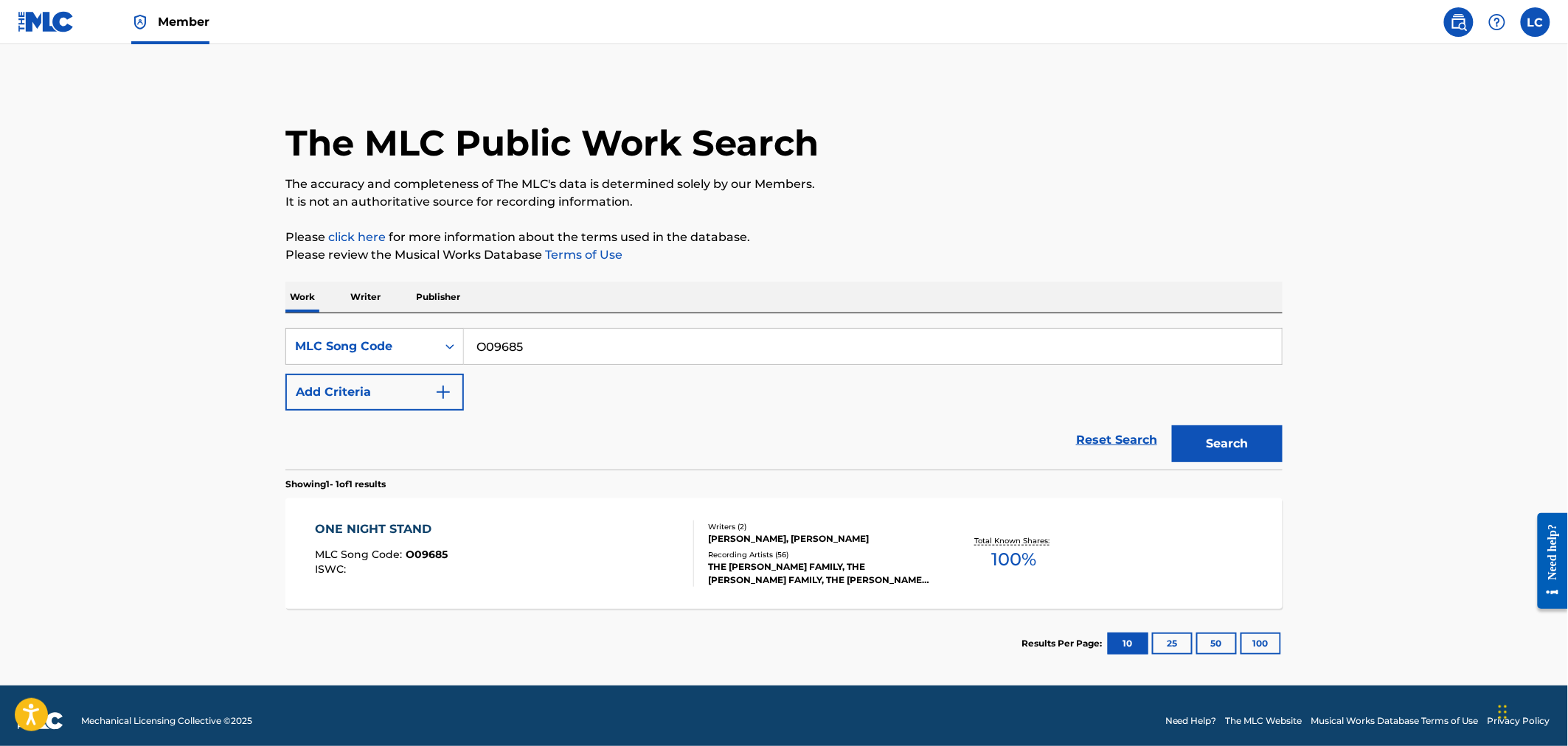
click at [706, 518] on div "ONE NIGHT STAND MLC Song Code : O09685 ISWC : Writers ( 2 ) [PERSON_NAME], [PER…" at bounding box center [784, 554] width 997 height 111
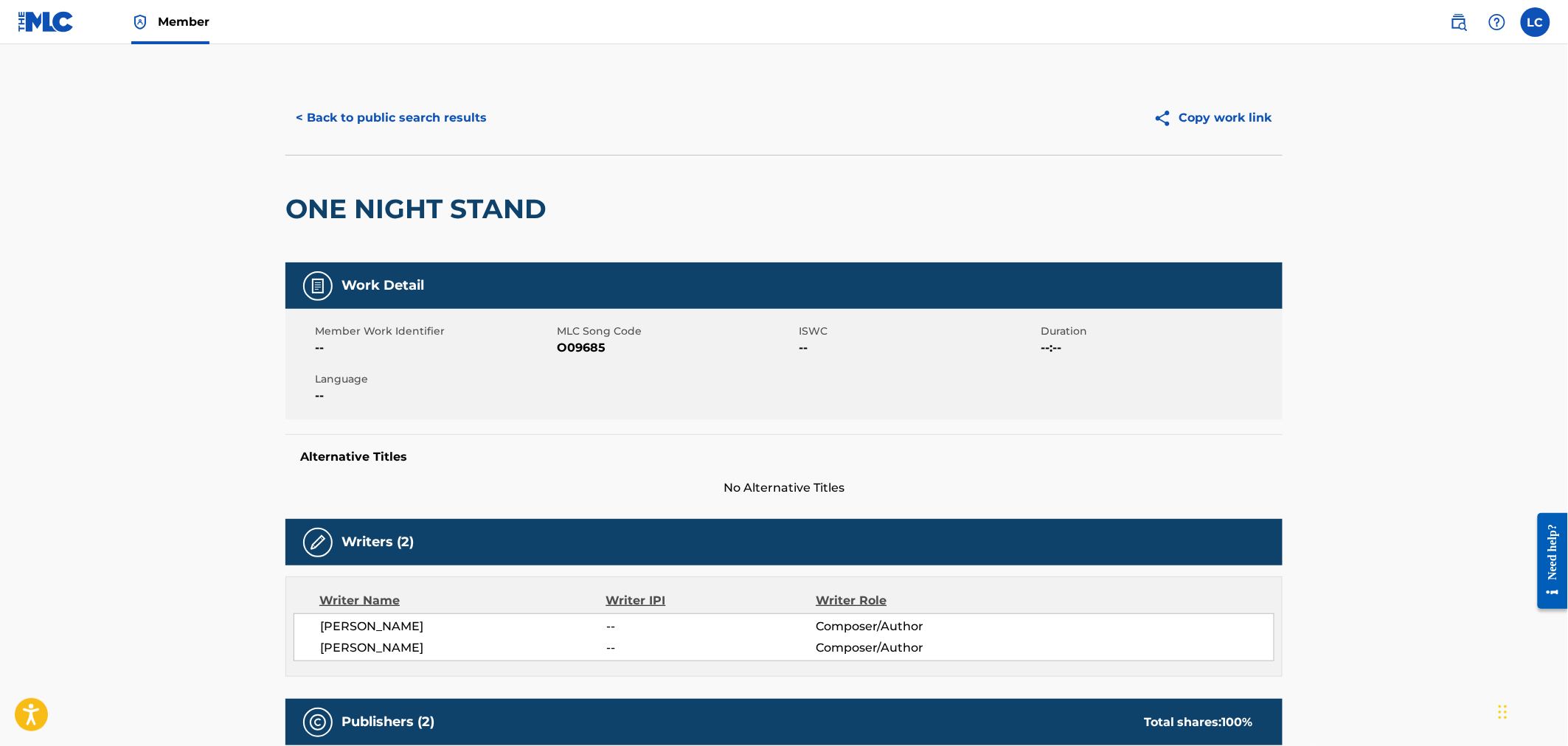
click at [436, 122] on button "< Back to public search results" at bounding box center [391, 118] width 211 height 37
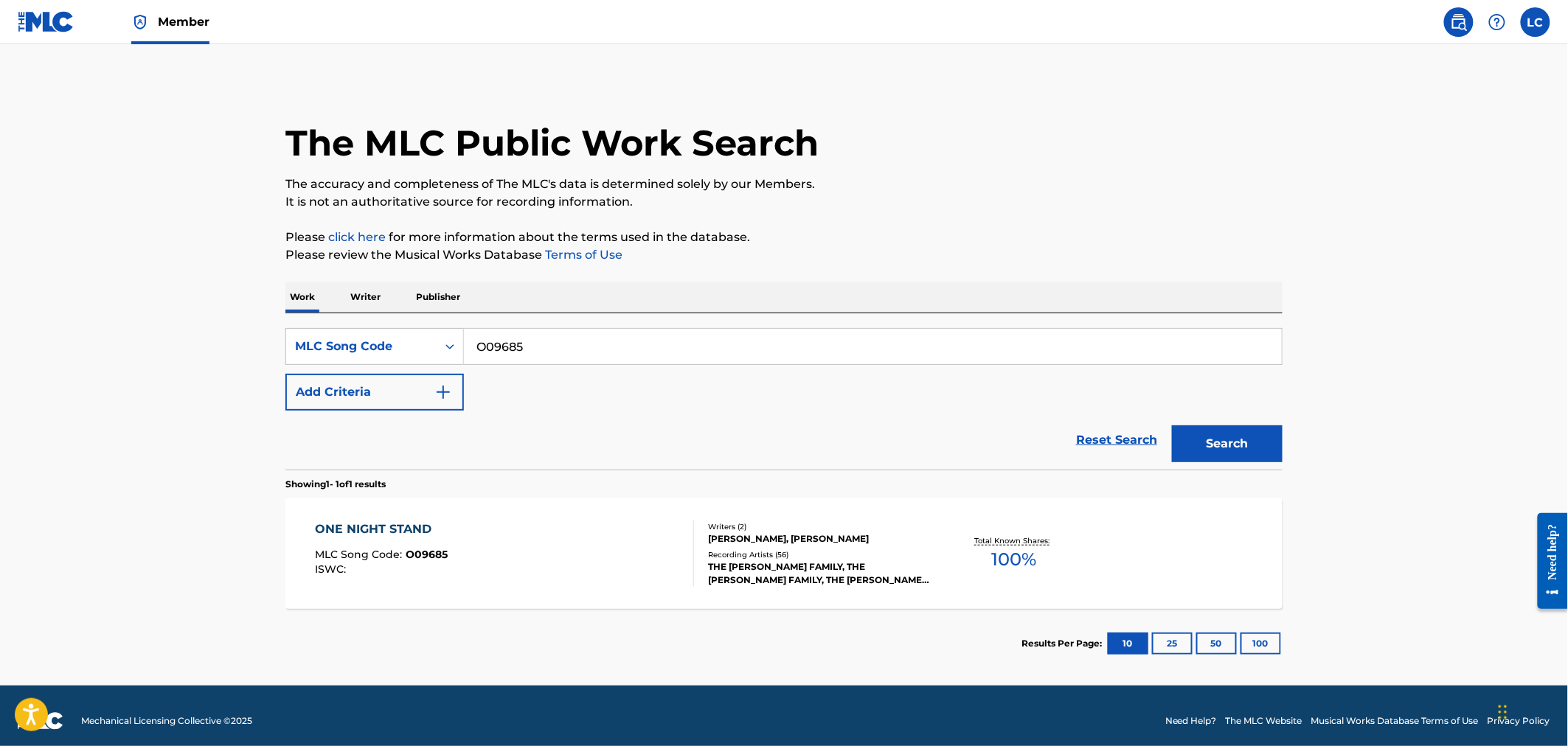
click at [555, 344] on input "O09685" at bounding box center [873, 346] width 818 height 35
paste input "I00872"
type input "I00872"
click at [1200, 436] on button "Search" at bounding box center [1227, 444] width 111 height 37
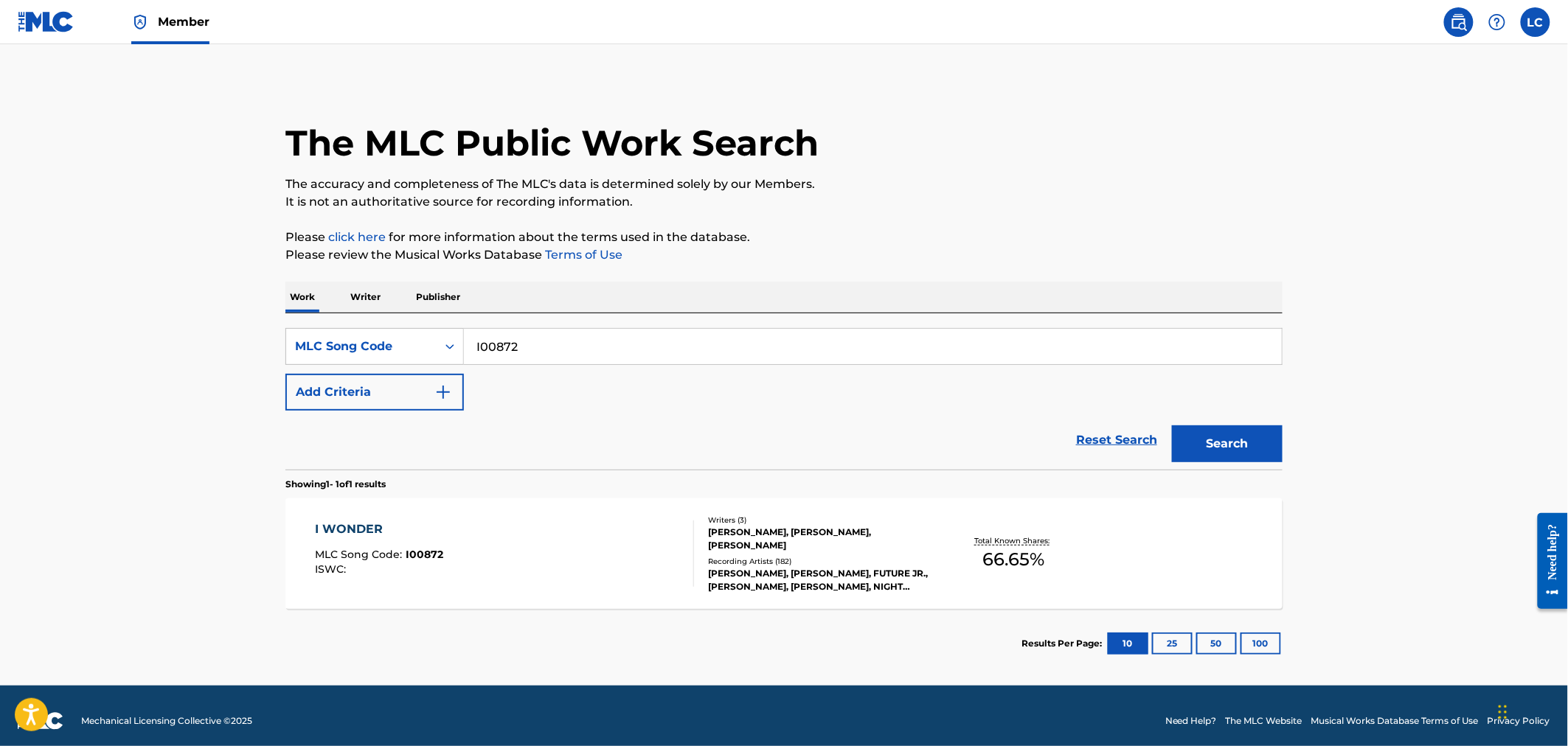
click at [750, 584] on div "[PERSON_NAME], [PERSON_NAME], FUTURE JR., [PERSON_NAME], [PERSON_NAME], NIGHT B…" at bounding box center [819, 580] width 223 height 27
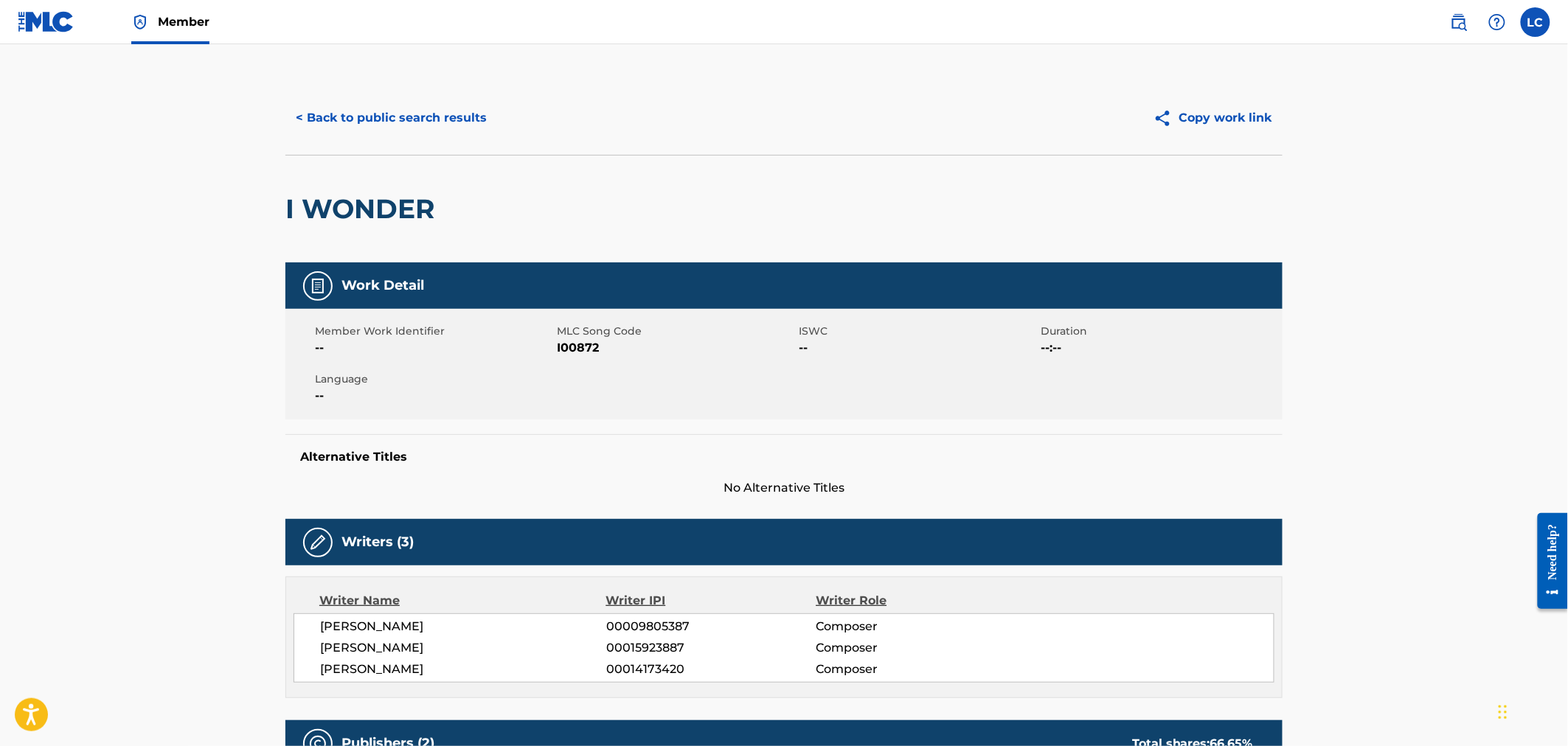
click at [387, 127] on button "< Back to public search results" at bounding box center [391, 118] width 211 height 37
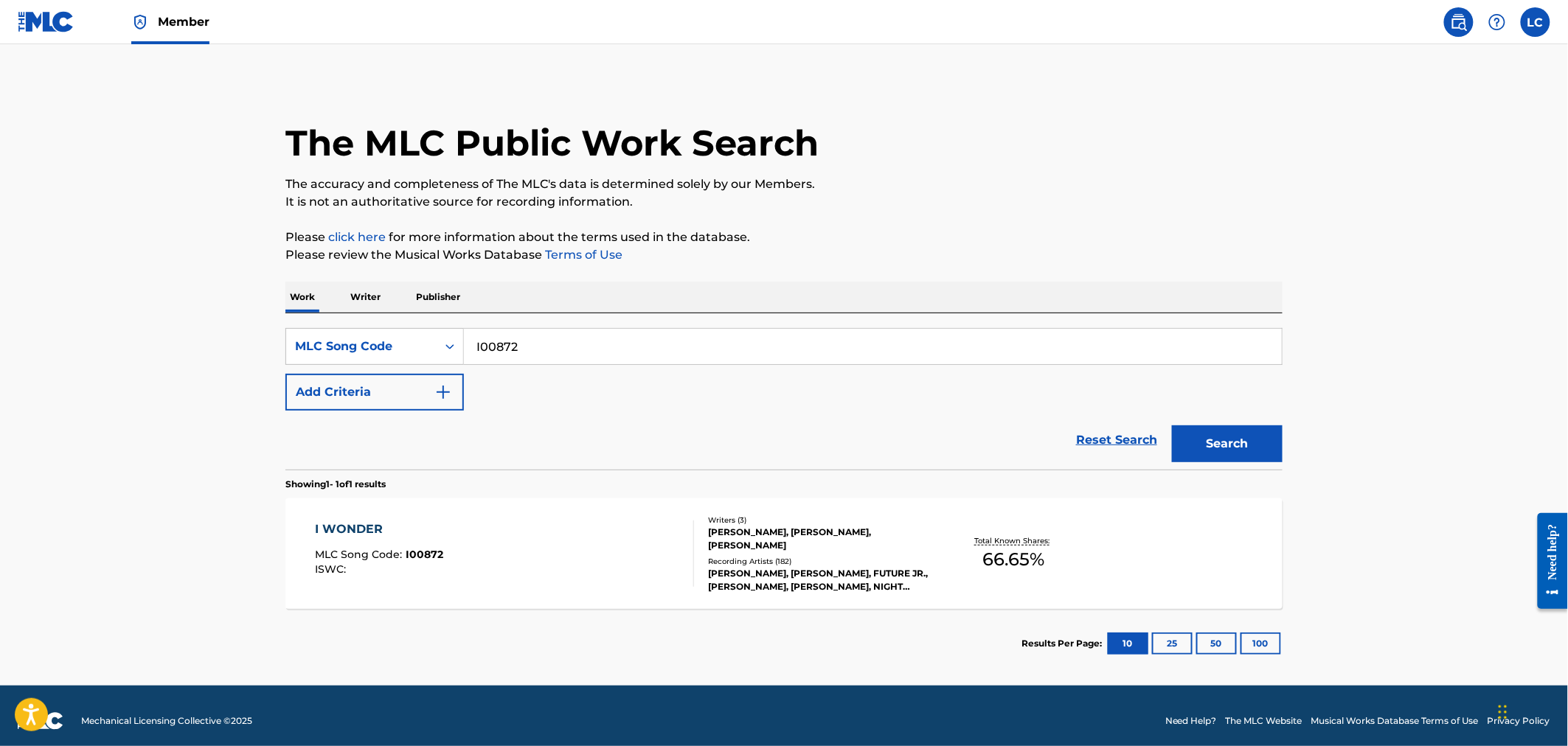
click at [566, 343] on input "I00872" at bounding box center [873, 346] width 818 height 35
paste input "B6568N"
type input "B6568N"
click at [1217, 440] on button "Search" at bounding box center [1227, 444] width 111 height 37
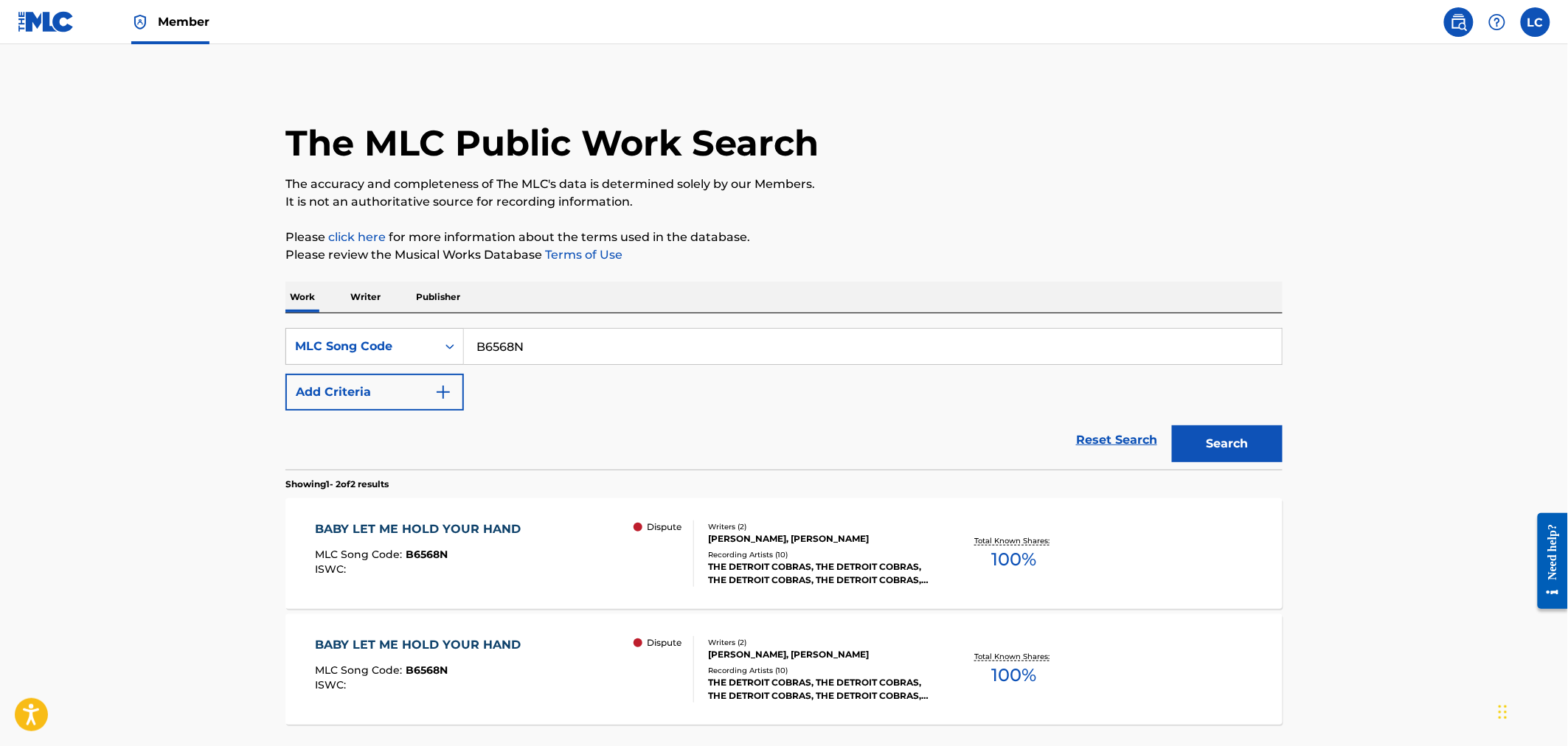
click at [786, 566] on div "THE DETROIT COBRAS, THE DETROIT COBRAS, THE DETROIT COBRAS, THE DETROIT COBRAS,…" at bounding box center [819, 573] width 223 height 27
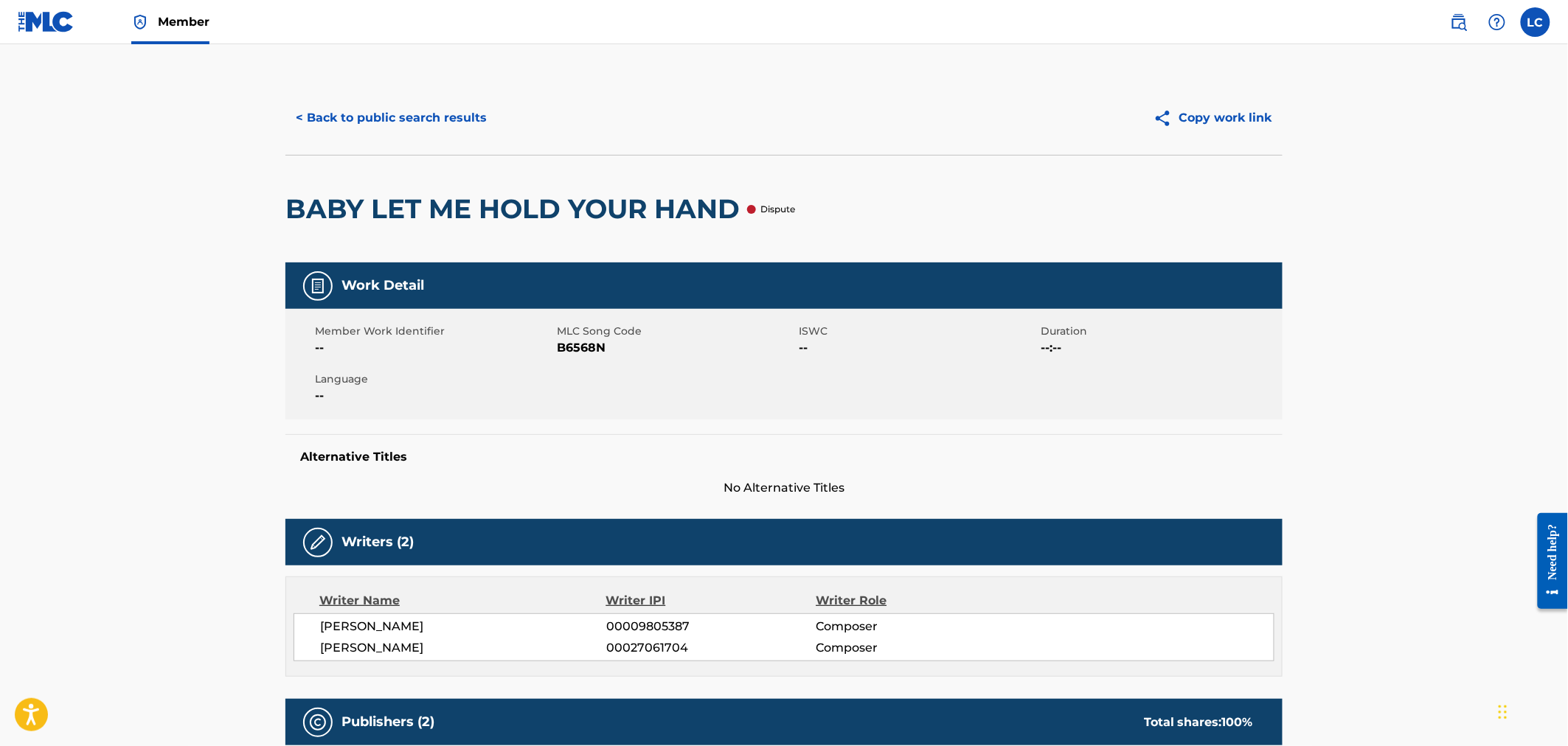
click at [588, 355] on span "B6568N" at bounding box center [676, 347] width 238 height 18
click at [587, 353] on span "B6568N" at bounding box center [676, 347] width 238 height 18
copy span "B6568N"
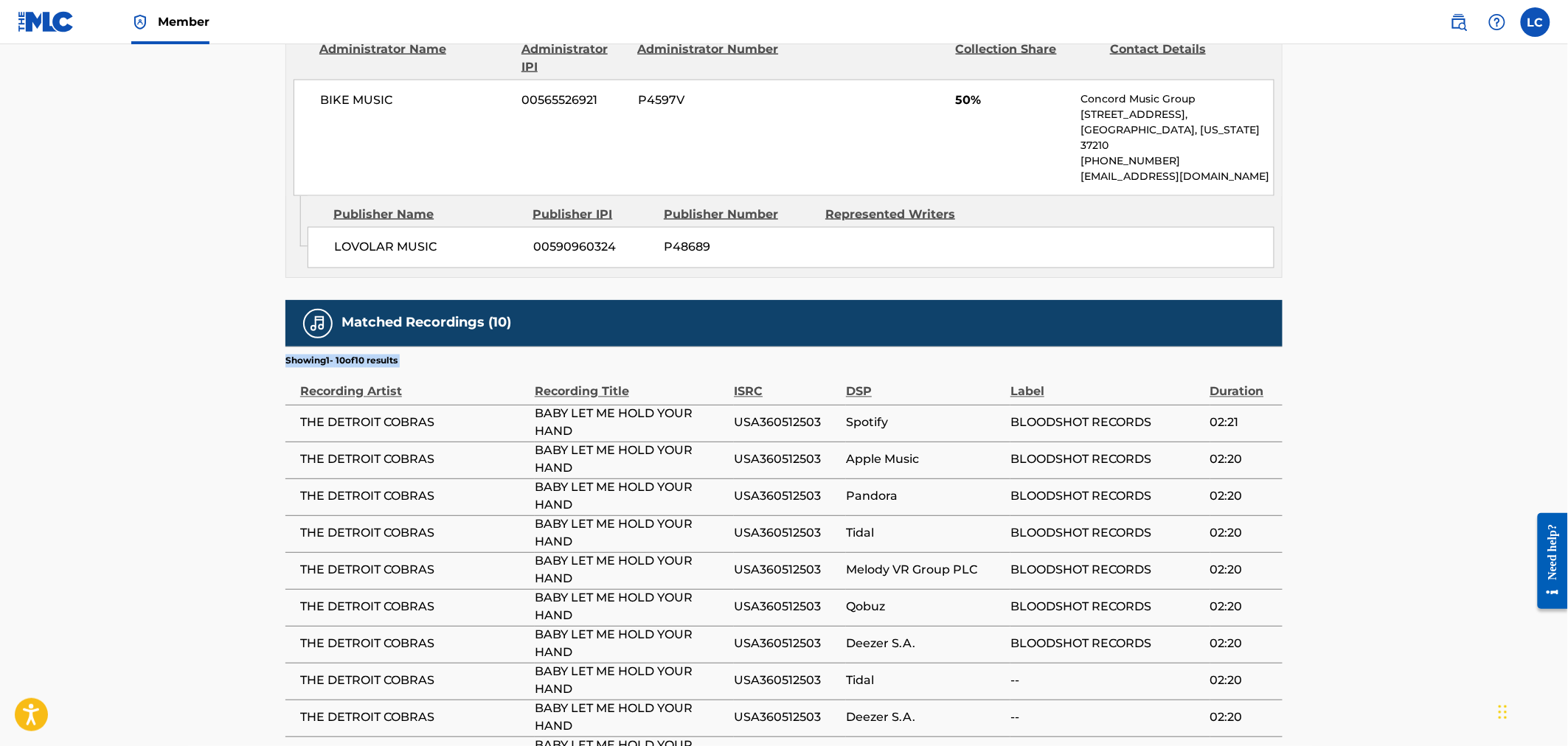
scroll to position [1062, 0]
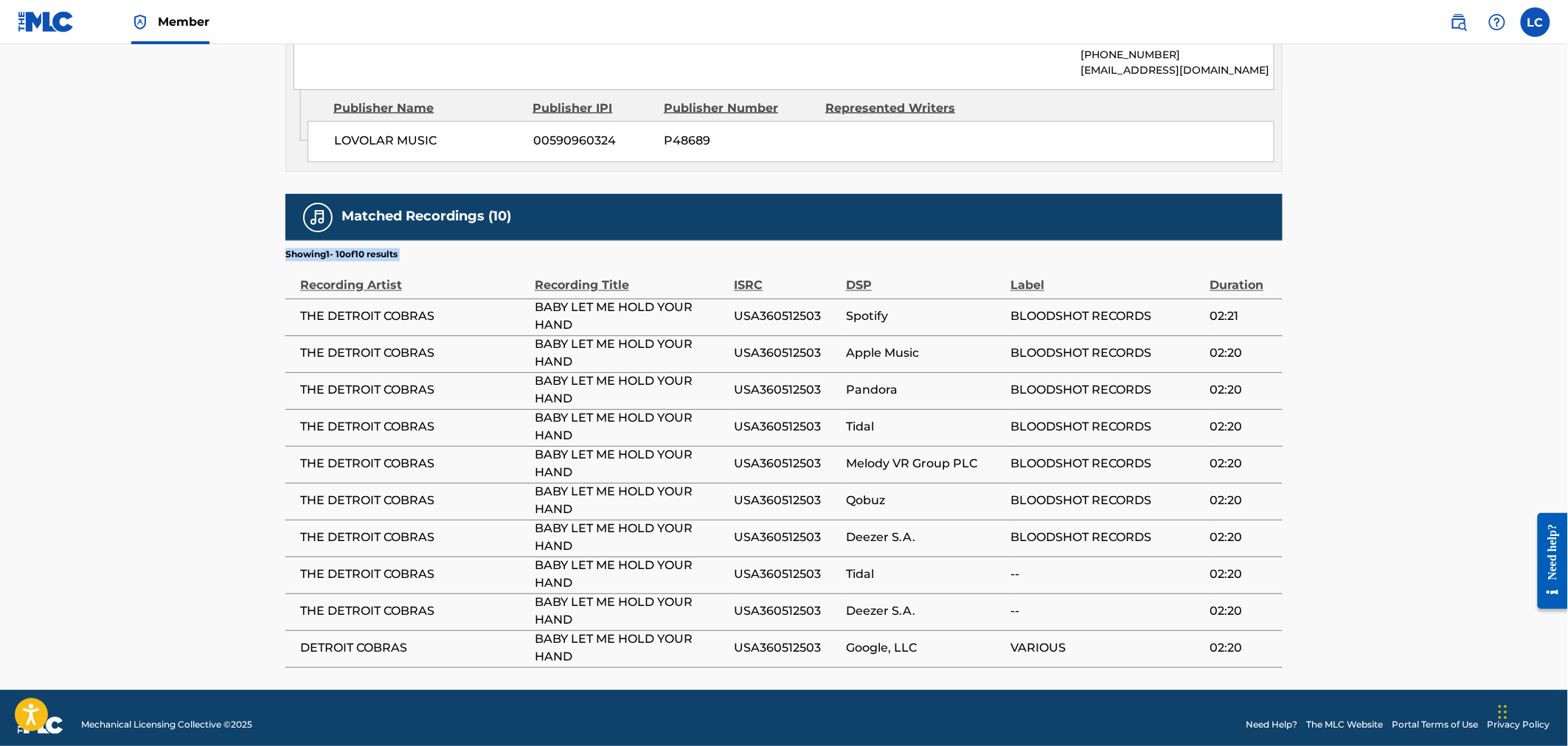
drag, startPoint x: 283, startPoint y: 277, endPoint x: 1318, endPoint y: 632, distance: 1094.2
click at [982, 529] on span "Deezer S.A." at bounding box center [924, 537] width 157 height 18
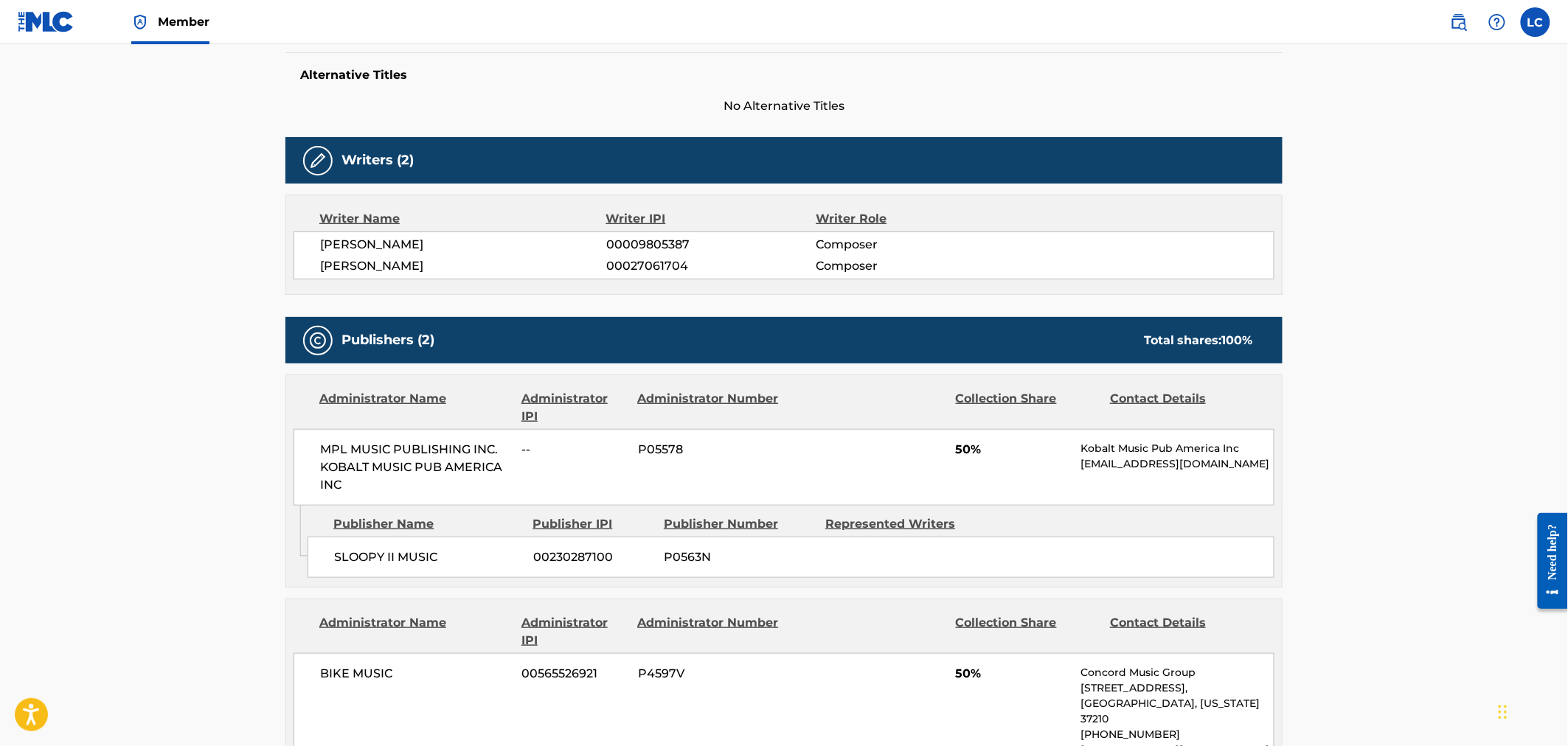
scroll to position [488, 0]
